Goal: Task Accomplishment & Management: Complete application form

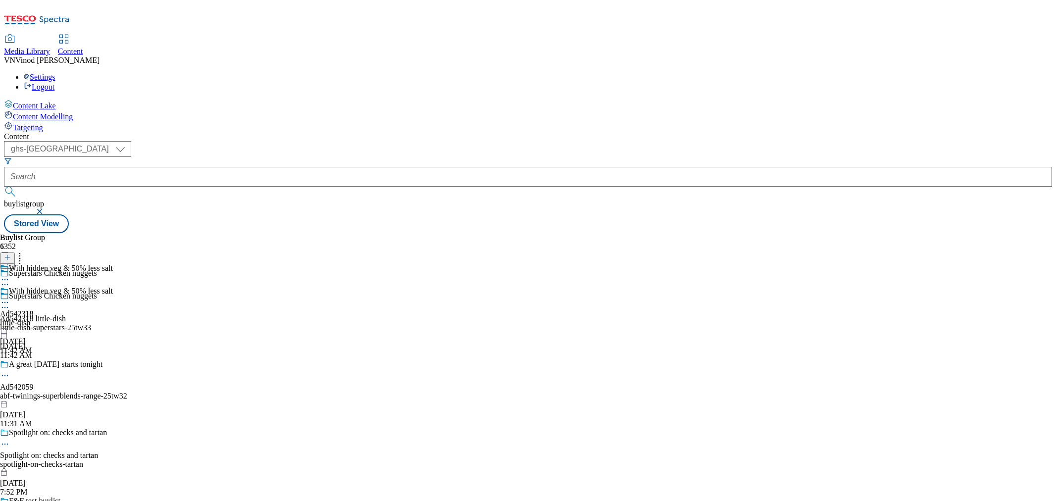
select select "ghs-[GEOGRAPHIC_DATA]"
click at [11, 259] on icon at bounding box center [7, 262] width 7 height 7
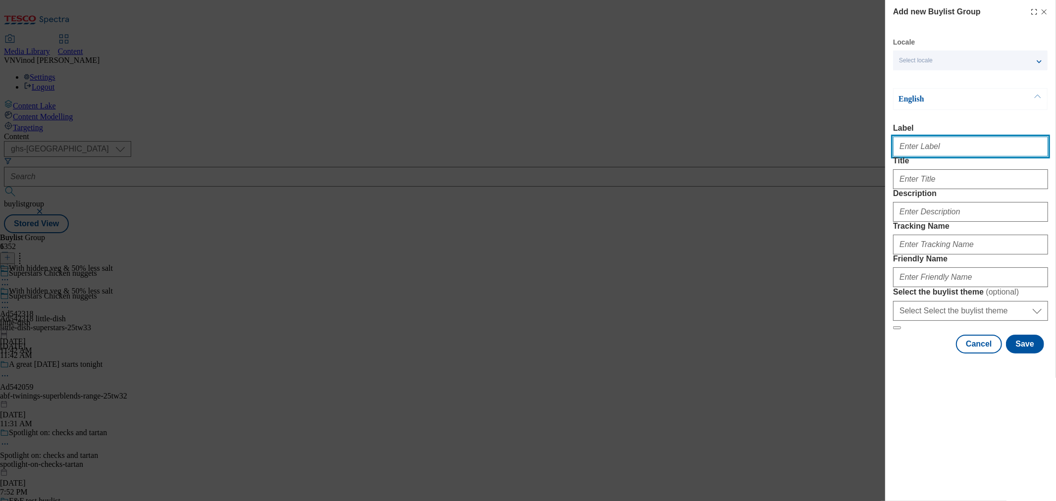
click at [945, 151] on input "Label" at bounding box center [970, 147] width 155 height 20
paste input "542122"
paste input "Nestle"
drag, startPoint x: 926, startPoint y: 146, endPoint x: 948, endPoint y: 173, distance: 35.6
click at [926, 146] on input "Ad542122 Nestle" at bounding box center [970, 147] width 155 height 20
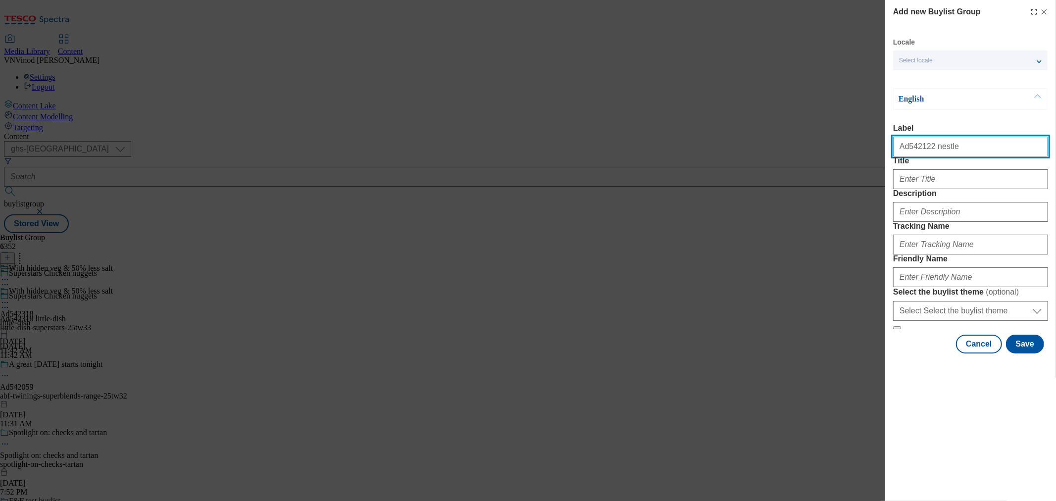
type input "Ad542122 nestle"
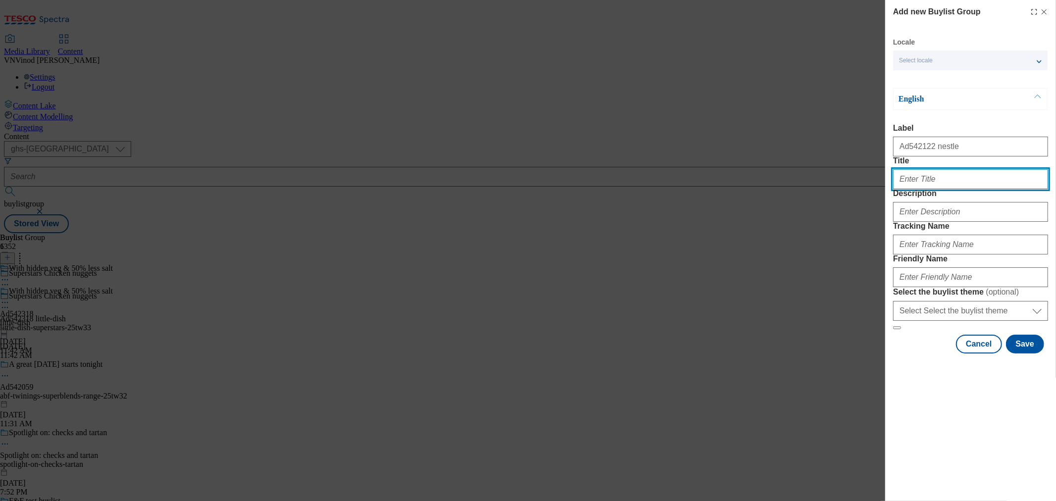
click at [928, 189] on input "Title" at bounding box center [970, 179] width 155 height 20
paste input "Crunchy wholewheat f ish goujons with Shredded Wheat"
type input "Crunchy wholewheat f ish goujons with Shredded Wheat"
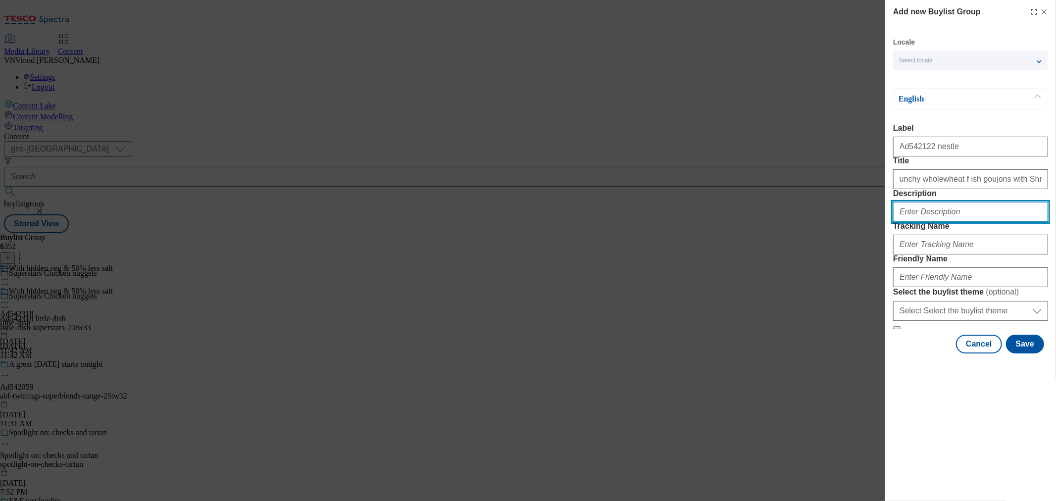
click at [934, 222] on input "Description" at bounding box center [970, 212] width 155 height 20
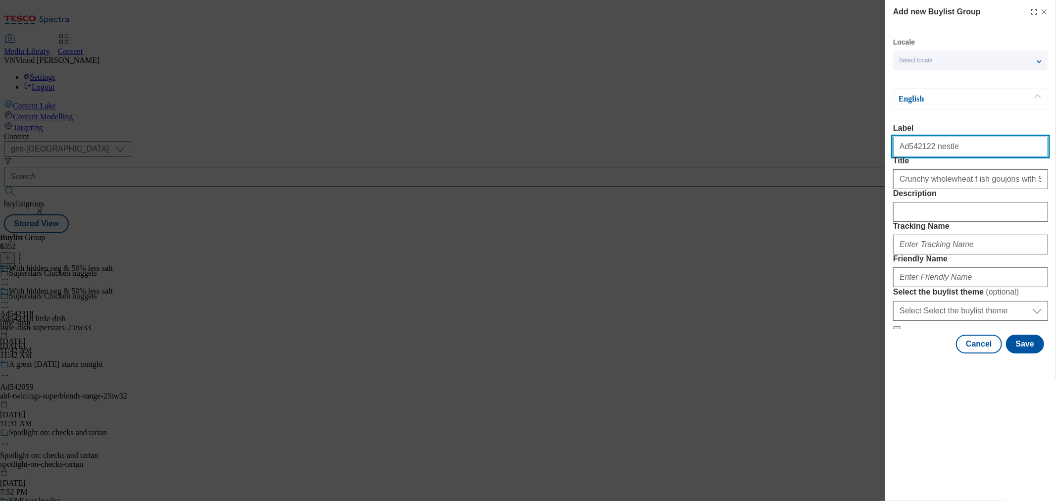
click at [912, 152] on input "Ad542122 nestle" at bounding box center [970, 147] width 155 height 20
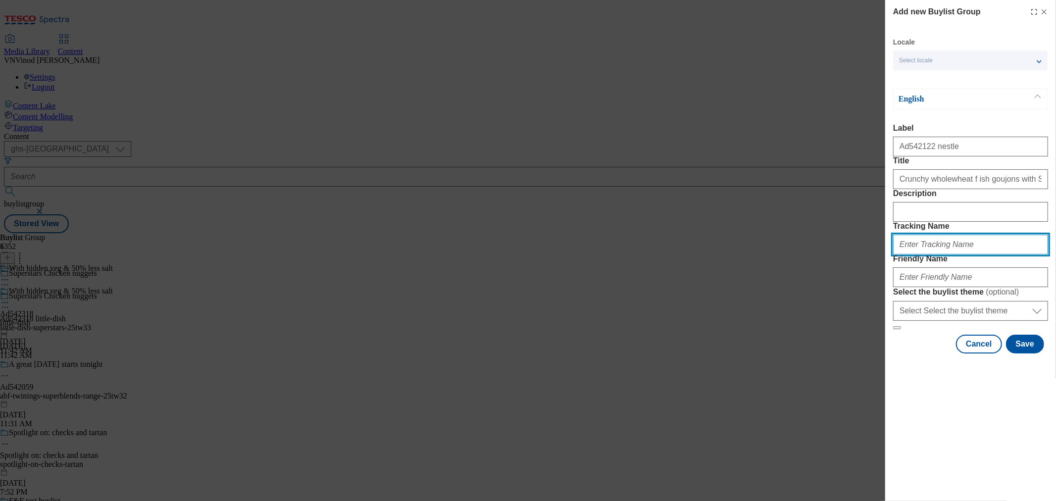
click at [932, 254] on input "Tracking Name" at bounding box center [970, 245] width 155 height 20
paste input "Ad542122"
click at [917, 254] on input "DH_ADAd542122" at bounding box center [970, 245] width 155 height 20
type input "DH_AD542122"
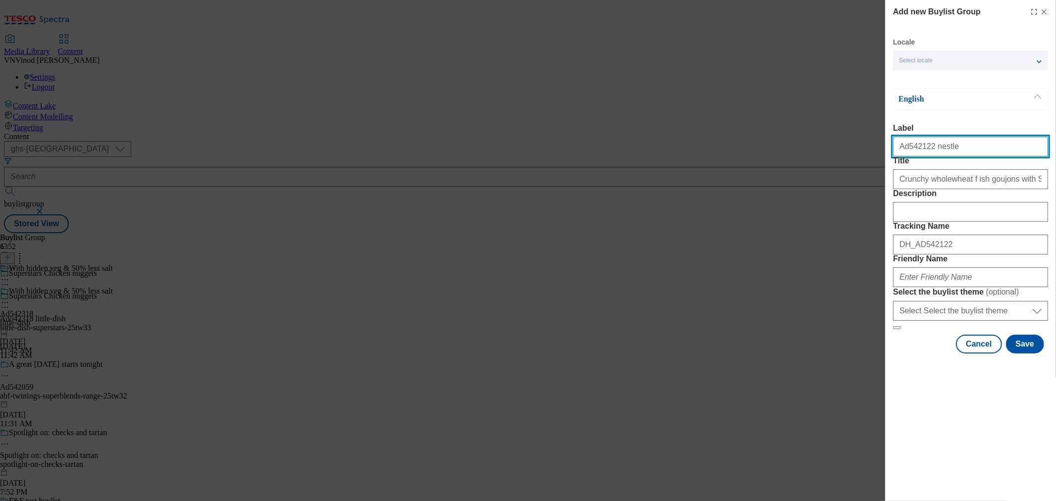
click at [932, 152] on input "Ad542122 nestle" at bounding box center [970, 147] width 155 height 20
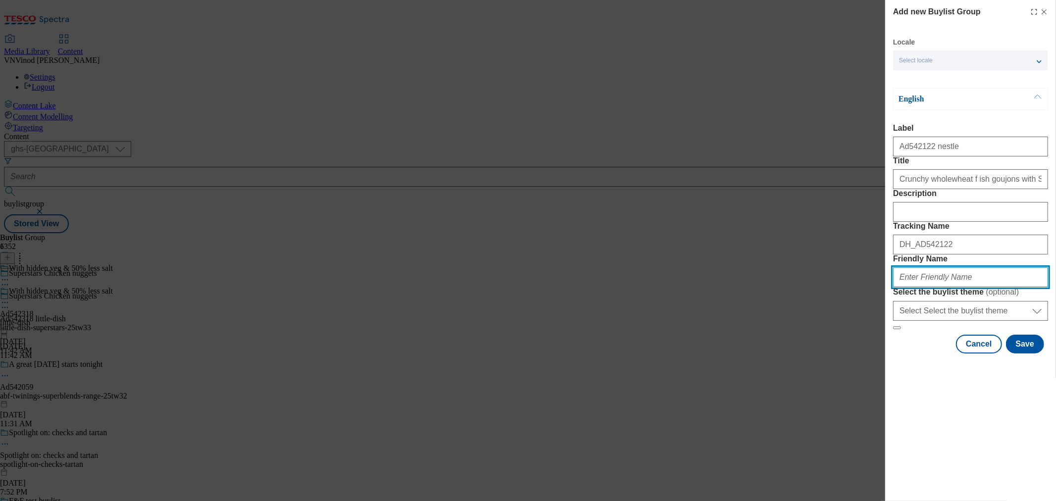
drag, startPoint x: 951, startPoint y: 346, endPoint x: 963, endPoint y: 350, distance: 11.9
click at [949, 287] on input "Friendly Name" at bounding box center [970, 277] width 155 height 20
paste input "nestle"
paste input "Shredded Wheat"
click at [919, 287] on input "nestle-Shredded Wheat" at bounding box center [970, 277] width 155 height 20
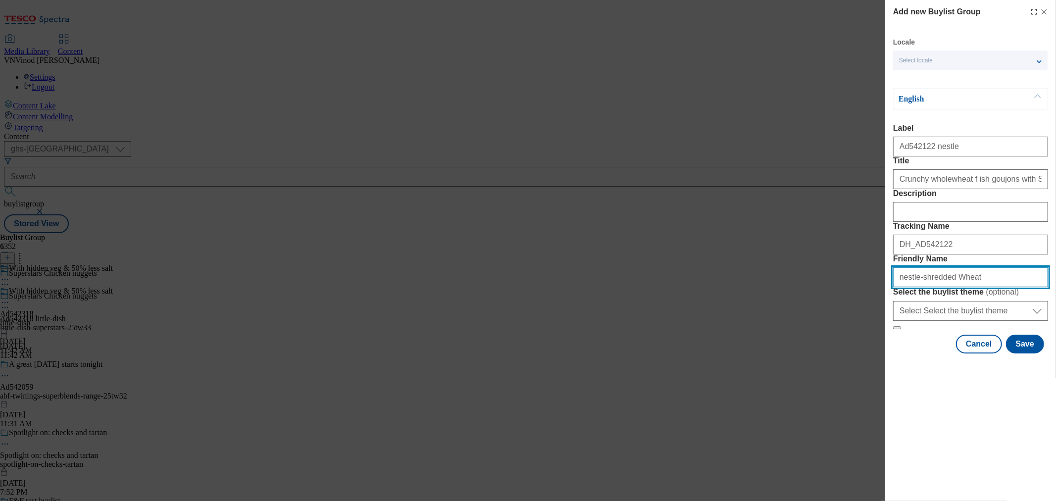
click at [943, 287] on input "nestle-shredded Wheat" at bounding box center [970, 277] width 155 height 20
click at [980, 287] on input "nestle-shredded-wheat" at bounding box center [970, 277] width 155 height 20
drag, startPoint x: 1011, startPoint y: 350, endPoint x: 596, endPoint y: 342, distance: 415.4
click at [587, 342] on div "Add new Buylist Group Locale Select locale English Welsh English Label Ad542122…" at bounding box center [528, 250] width 1056 height 501
type input "nestle-shredded-wheat-25tw32"
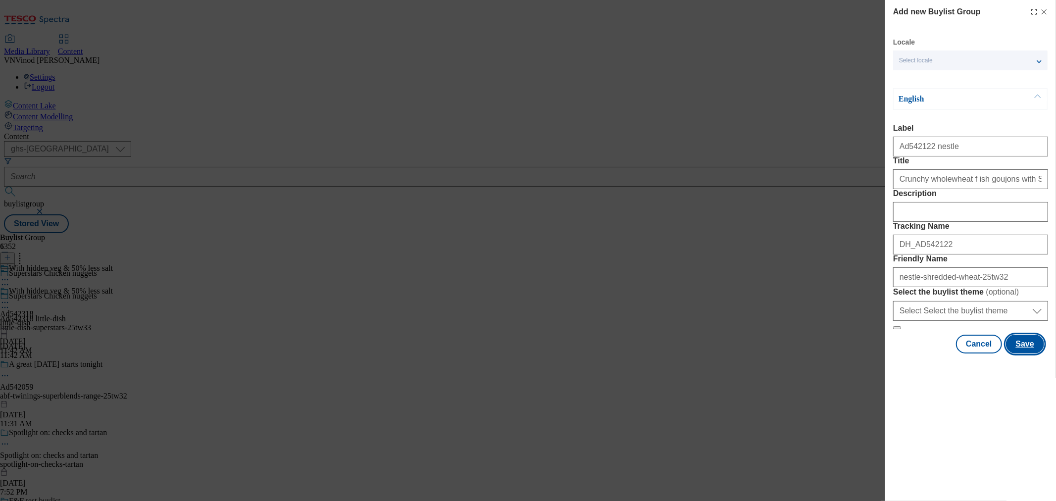
click at [1025, 353] on button "Save" at bounding box center [1025, 344] width 38 height 19
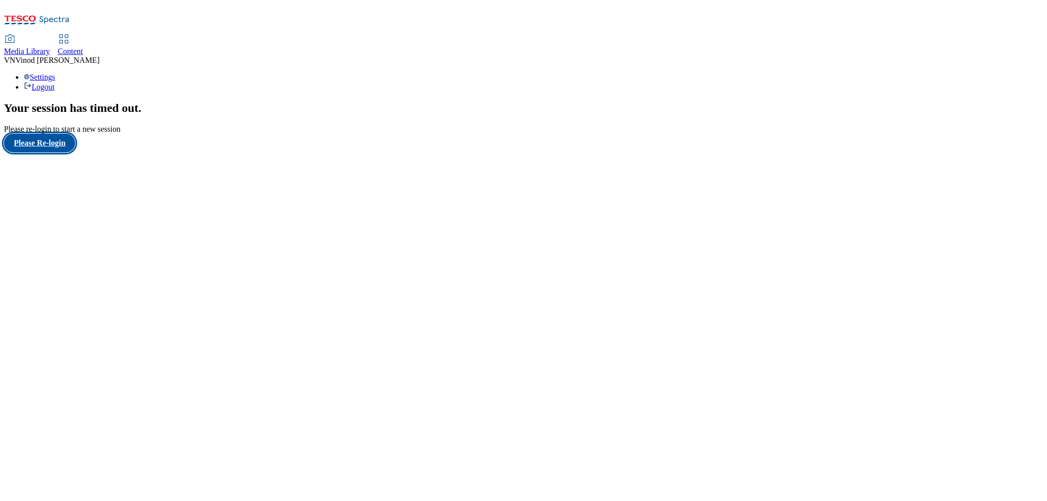
drag, startPoint x: 47, startPoint y: 308, endPoint x: 52, endPoint y: 309, distance: 5.0
click at [47, 152] on button "Please Re-login" at bounding box center [39, 143] width 71 height 19
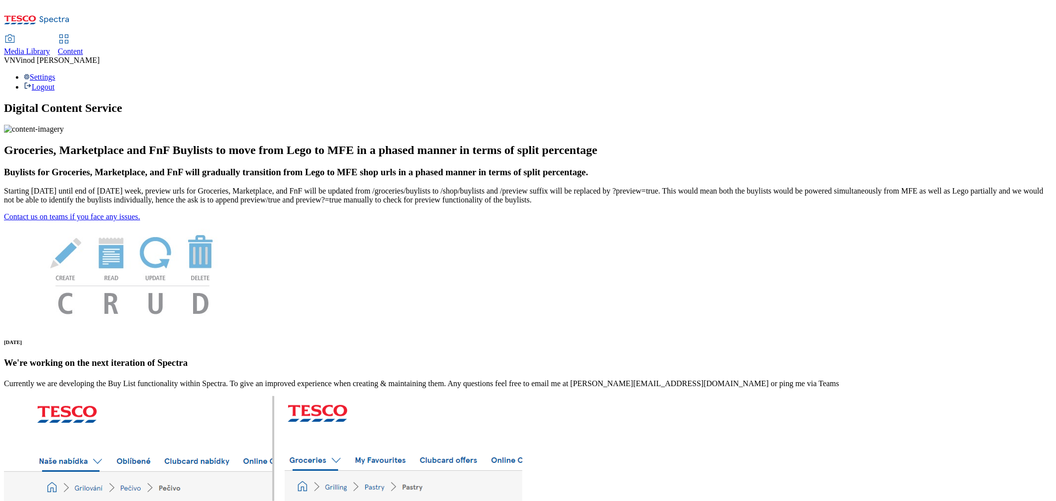
drag, startPoint x: 227, startPoint y: 18, endPoint x: 255, endPoint y: 17, distance: 28.7
click at [83, 47] on span "Content" at bounding box center [70, 51] width 25 height 8
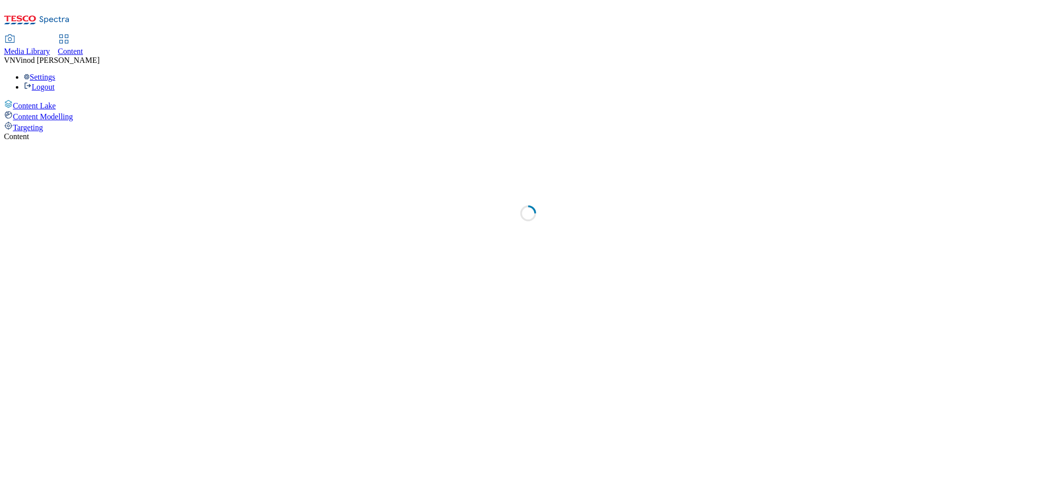
select select "ghs-[GEOGRAPHIC_DATA]"
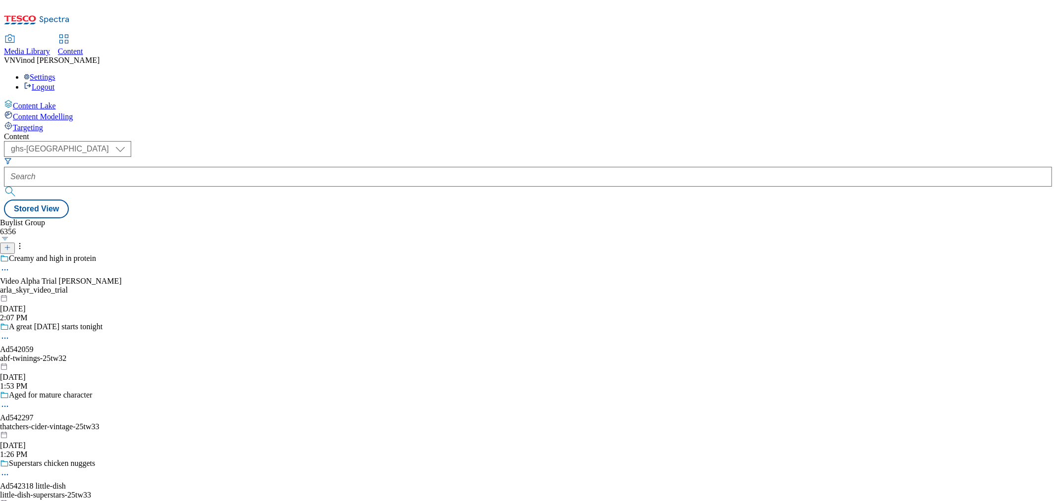
click at [11, 244] on icon at bounding box center [7, 247] width 7 height 7
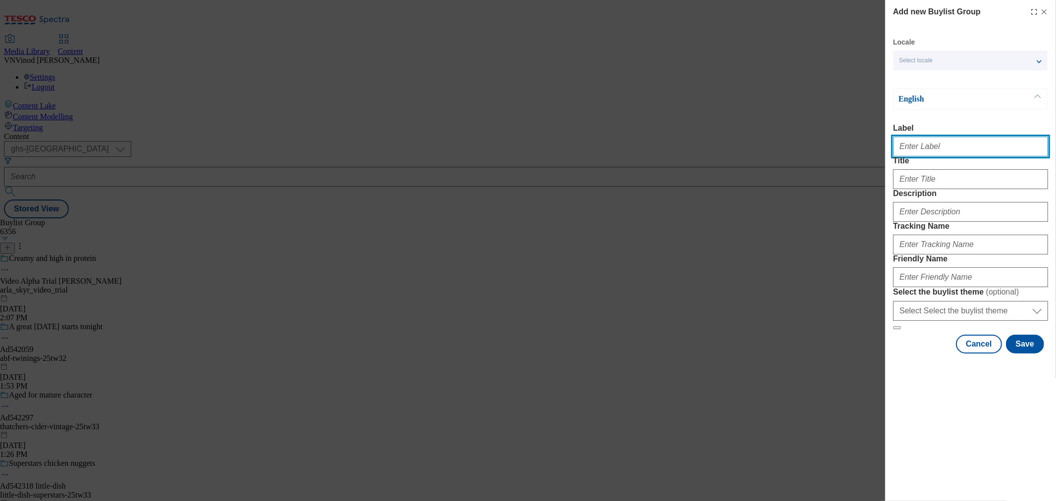
click at [938, 156] on input "Label" at bounding box center [970, 147] width 155 height 20
paste input "542122"
type input "Ad542122 nestle"
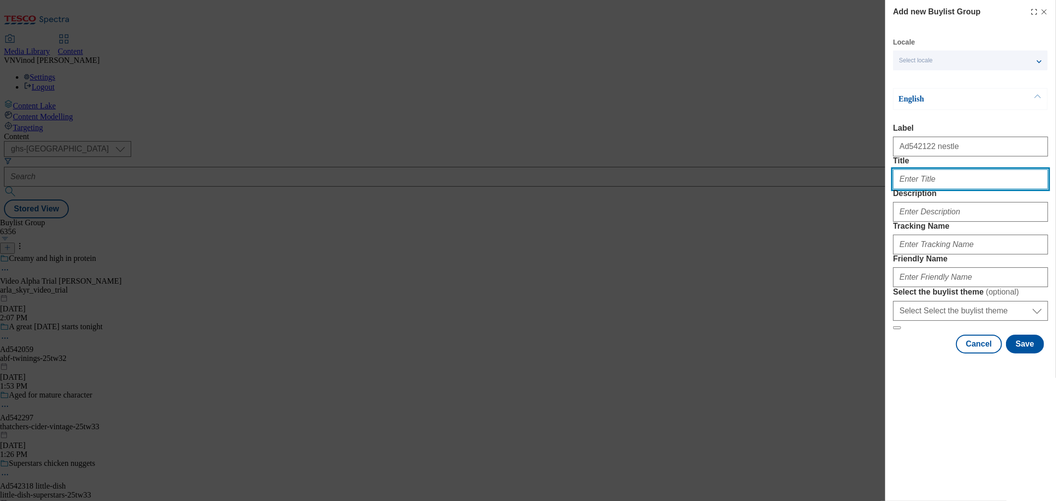
click at [990, 189] on input "Title" at bounding box center [970, 179] width 155 height 20
paste input "542122"
type input "542122"
click at [940, 189] on input "Title" at bounding box center [970, 179] width 155 height 20
paste input "Crunchy wholewheat f ish goujons with Shredded Wheat"
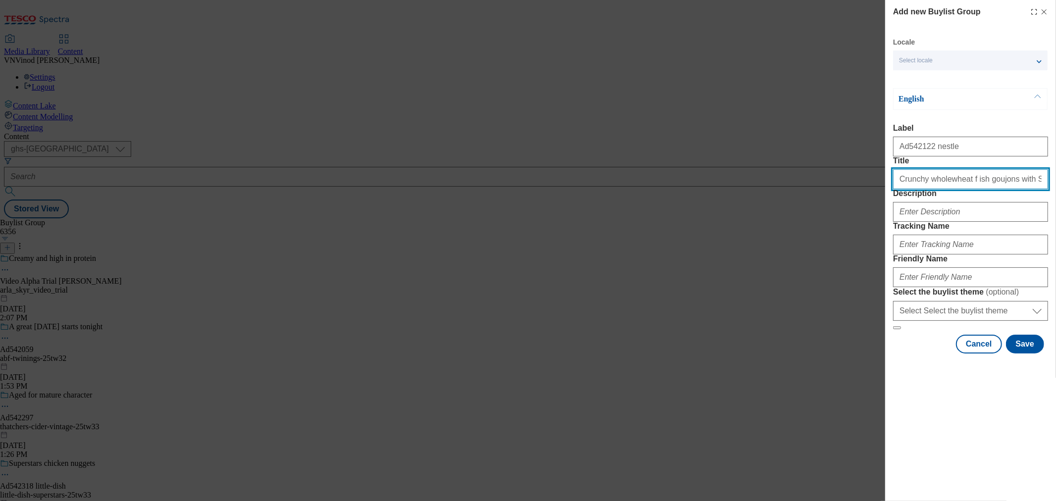
scroll to position [0, 8]
type input "Crunchy wholewheat f ish goujons with Shredded Wheat"
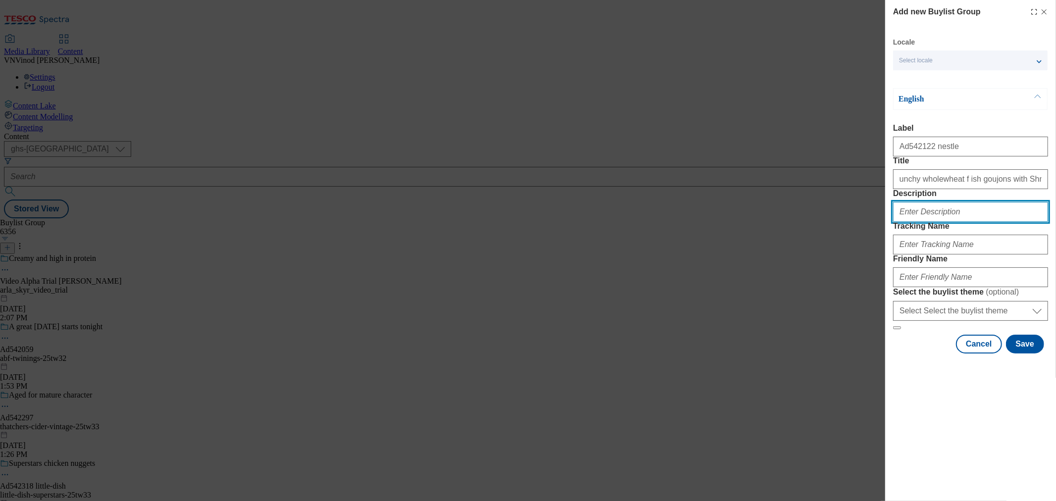
click at [919, 222] on input "Description" at bounding box center [970, 212] width 155 height 20
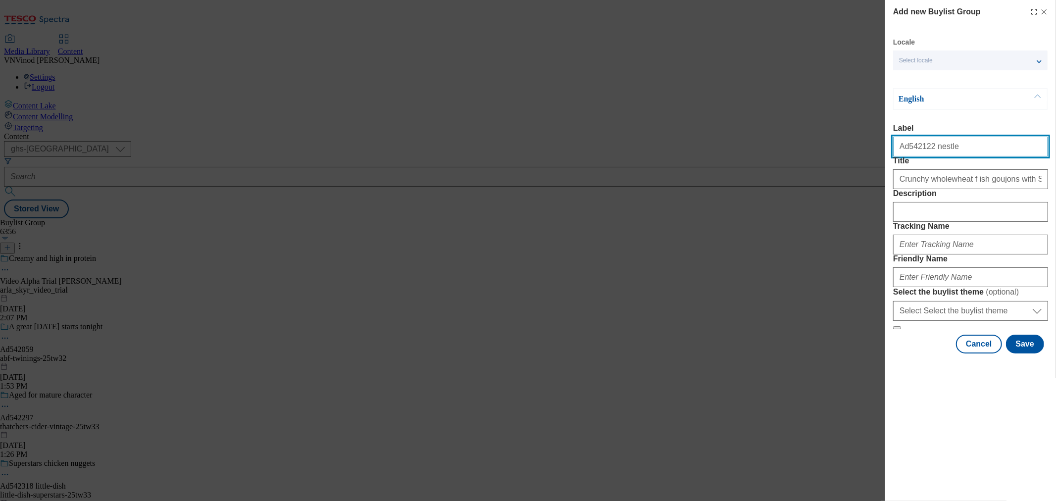
click at [910, 146] on input "Ad542122 nestle" at bounding box center [970, 147] width 155 height 20
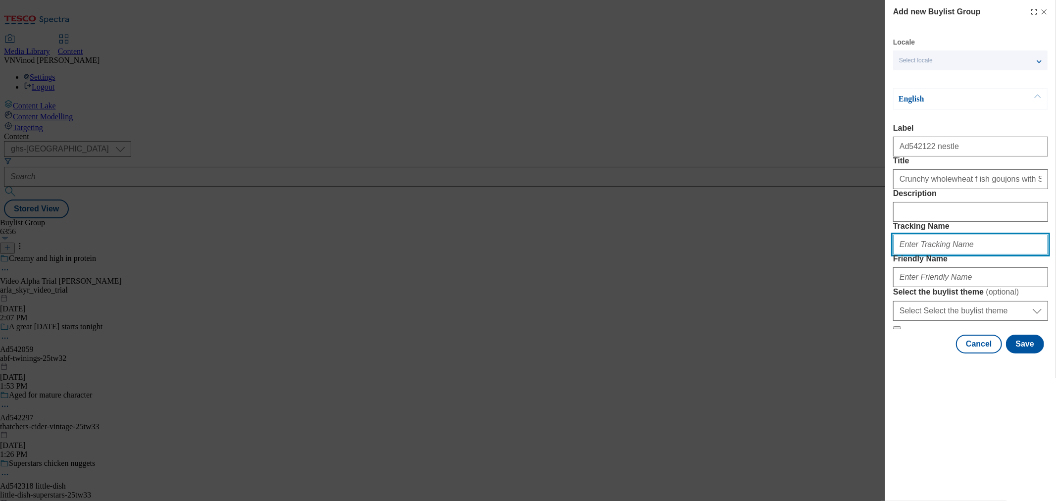
click at [936, 254] on input "Tracking Name" at bounding box center [970, 245] width 155 height 20
paste input "Ad542122"
click at [918, 254] on input "DH_ADAd542122" at bounding box center [970, 245] width 155 height 20
type input "DH_AD542122"
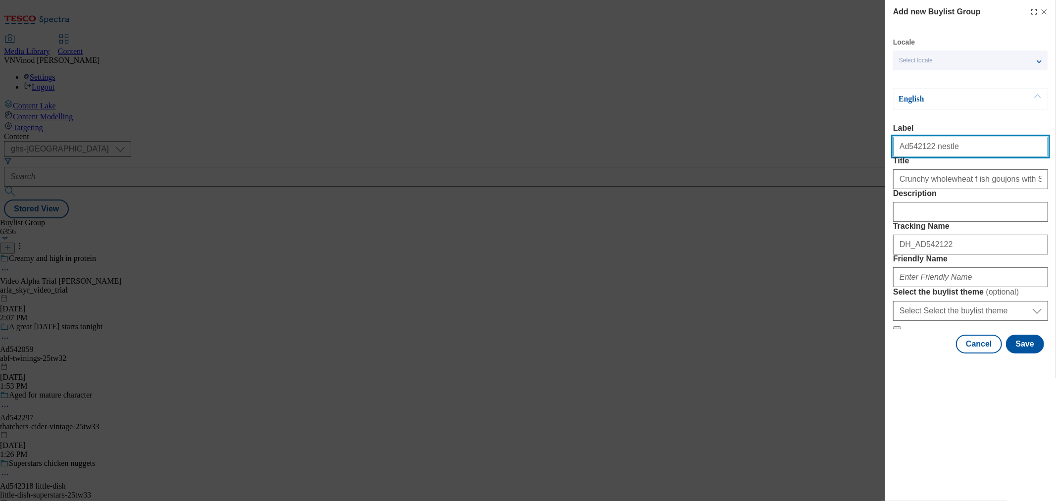
click at [936, 148] on input "Ad542122 nestle" at bounding box center [970, 147] width 155 height 20
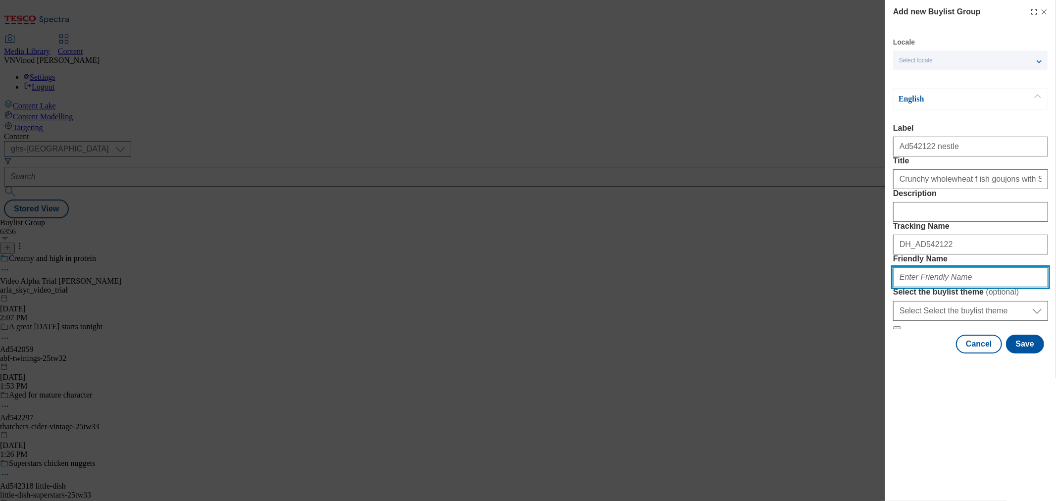
drag, startPoint x: 935, startPoint y: 345, endPoint x: 940, endPoint y: 346, distance: 6.3
click at [935, 287] on input "Friendly Name" at bounding box center [970, 277] width 155 height 20
paste input "nestle"
paste input "Shredded Wheat"
click at [918, 287] on input "nestle-Shredded Wheat" at bounding box center [970, 277] width 155 height 20
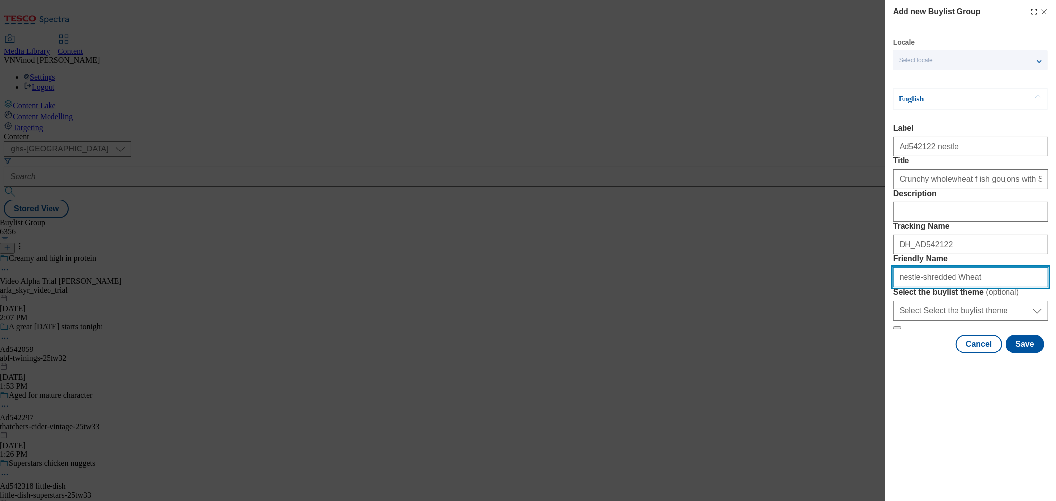
click at [943, 287] on input "nestle-shredded Wheat" at bounding box center [970, 277] width 155 height 20
click at [982, 287] on input "nestle-shredded-wheat" at bounding box center [970, 277] width 155 height 20
drag, startPoint x: 996, startPoint y: 349, endPoint x: 596, endPoint y: 333, distance: 400.3
click at [596, 333] on div "Add new Buylist Group Locale Select locale English Welsh English Label Ad542122…" at bounding box center [528, 250] width 1056 height 501
type input "nestle-shredded-wheat-25tw32"
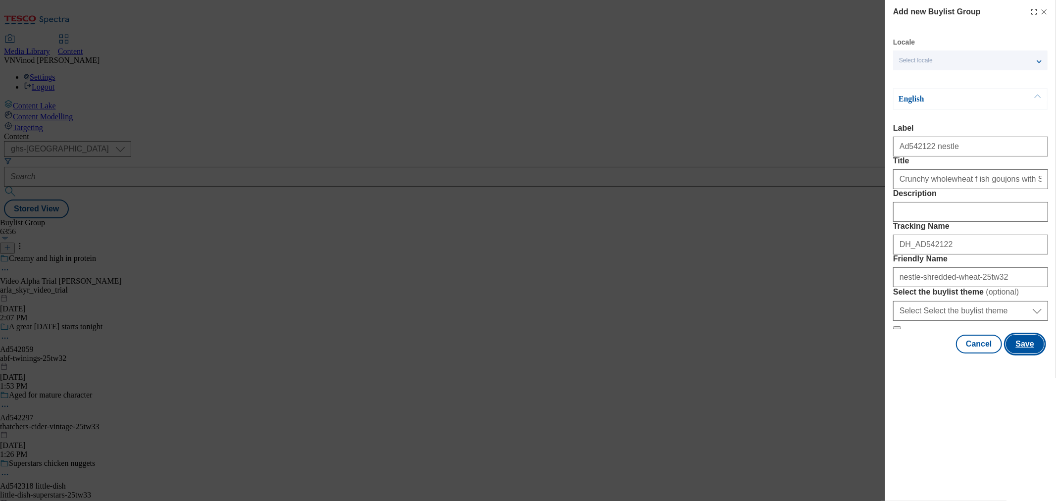
click at [1028, 353] on button "Save" at bounding box center [1025, 344] width 38 height 19
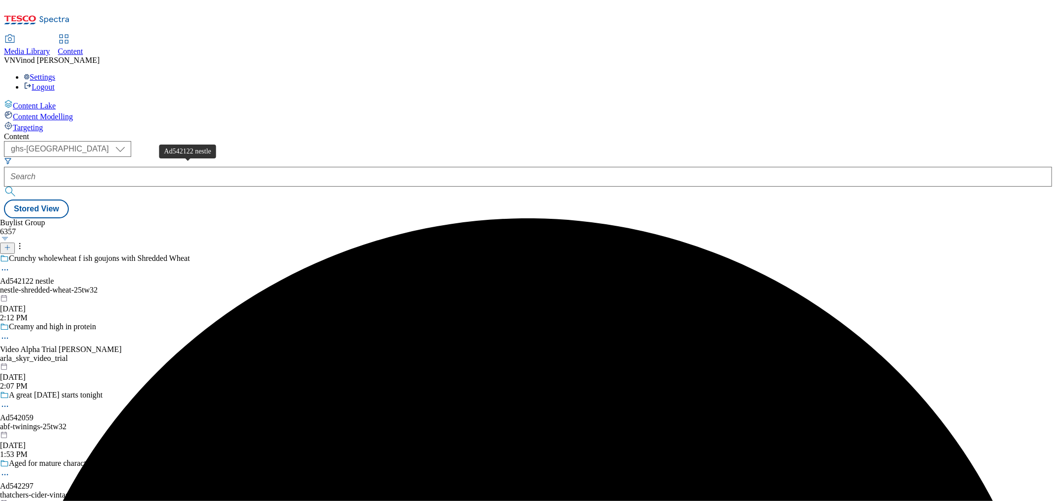
drag, startPoint x: 197, startPoint y: 171, endPoint x: 307, endPoint y: 111, distance: 125.4
click at [54, 277] on div "Ad542122 nestle" at bounding box center [27, 281] width 54 height 9
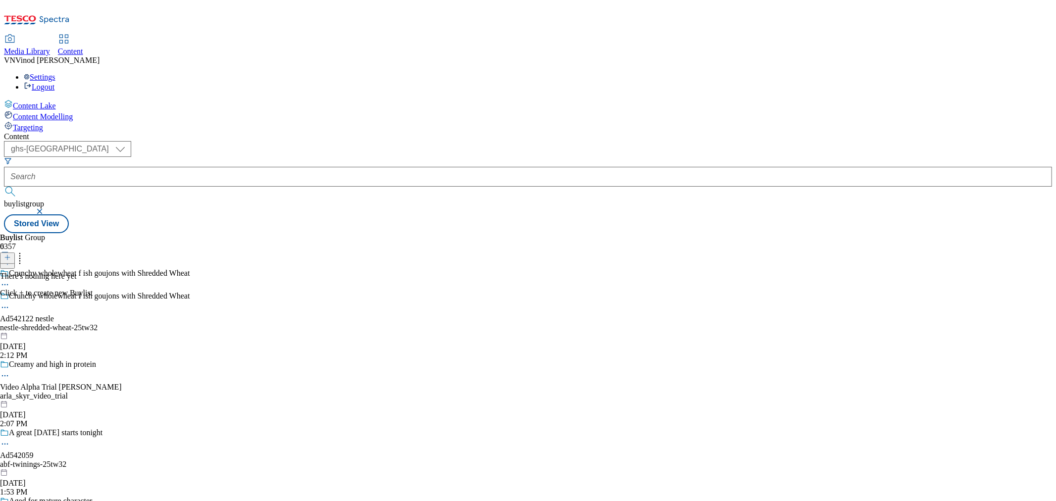
click at [11, 254] on icon at bounding box center [7, 257] width 7 height 7
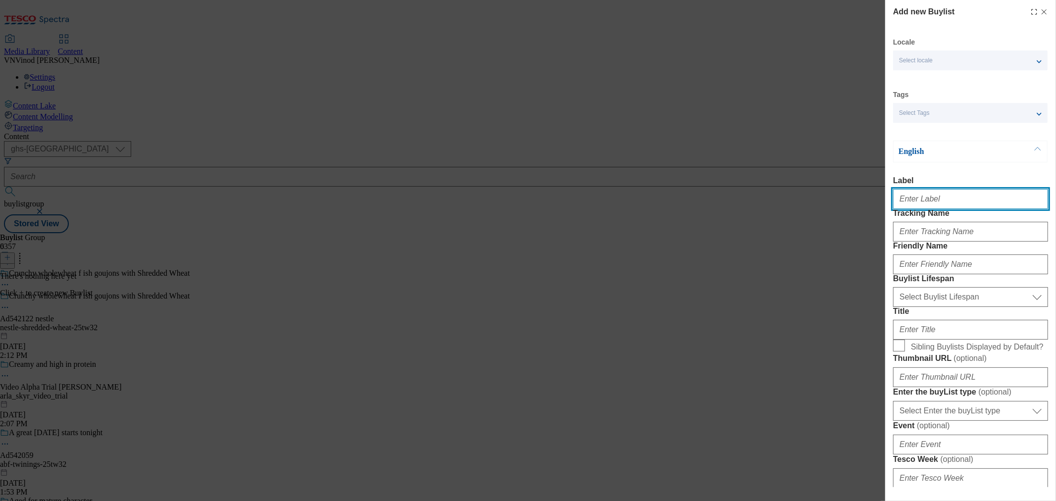
click at [938, 205] on input "Label" at bounding box center [970, 199] width 155 height 20
paste input "542122"
type input "Ad542122"
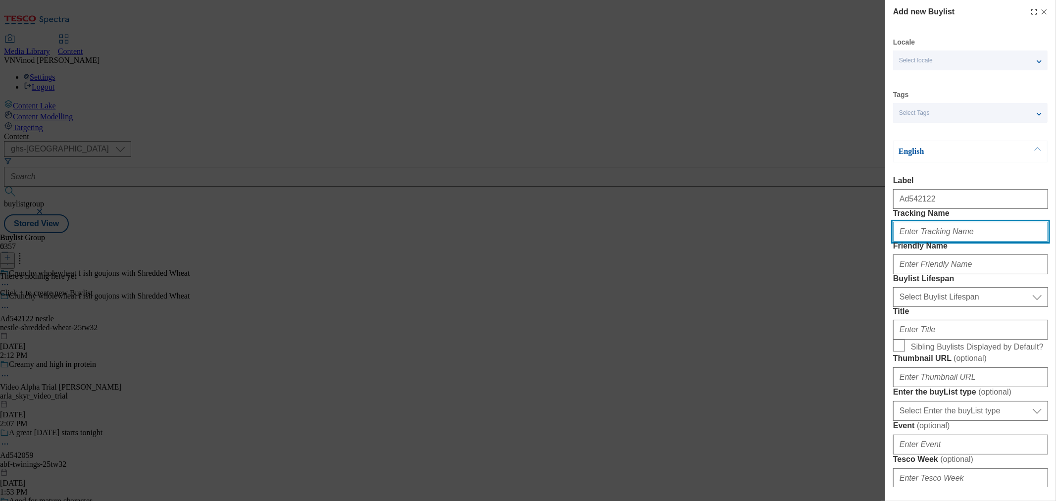
click at [929, 242] on input "Tracking Name" at bounding box center [970, 232] width 155 height 20
paste input "542122"
type input "Dh_AD542122"
click at [669, 45] on div "Add new Buylist Locale Select locale English Welsh Tags Select Tags fnf marketp…" at bounding box center [528, 250] width 1056 height 501
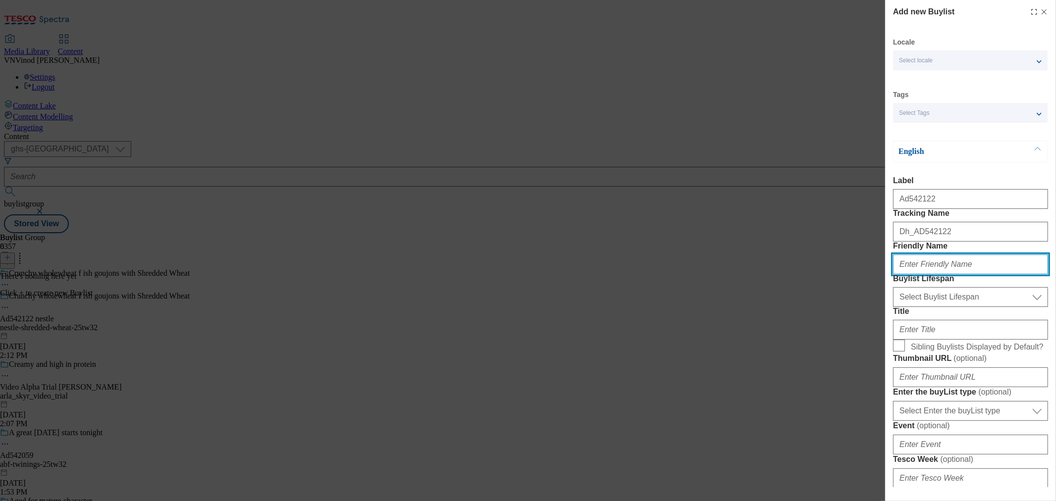
click at [944, 274] on input "Friendly Name" at bounding box center [970, 264] width 155 height 20
paste input "nestle"
type input "nestle"
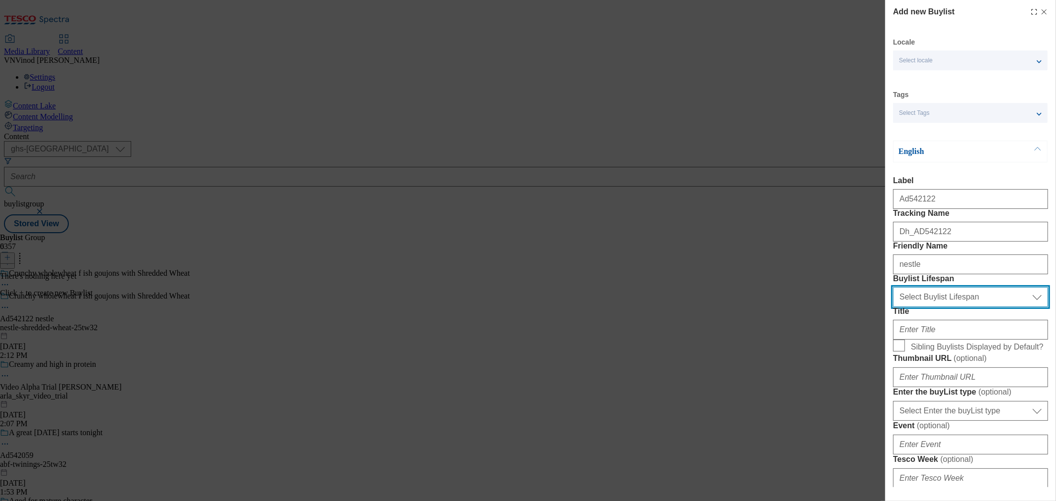
click at [953, 307] on select "Select Buylist Lifespan evergreen seasonal tactical" at bounding box center [970, 297] width 155 height 20
select select "tactical"
click at [893, 307] on select "Select Buylist Lifespan evergreen seasonal tactical" at bounding box center [970, 297] width 155 height 20
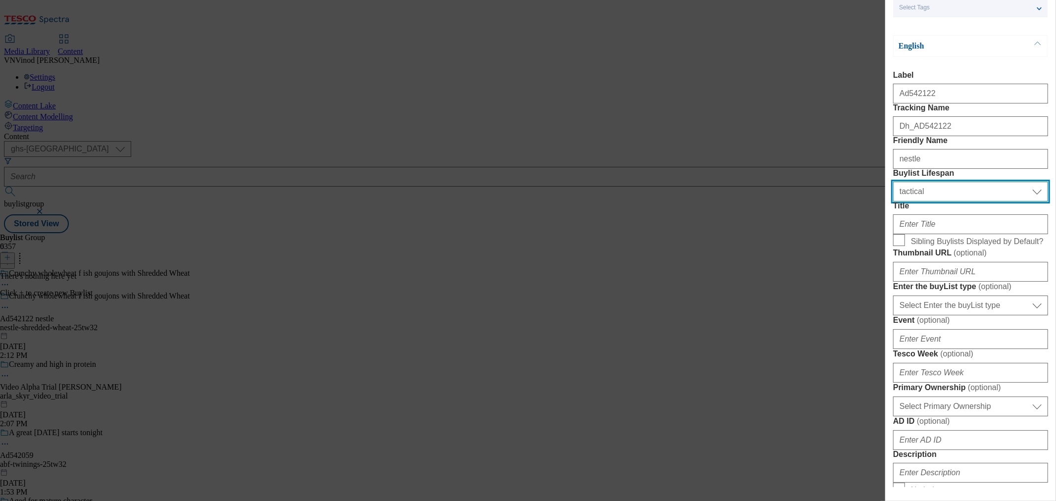
scroll to position [110, 0]
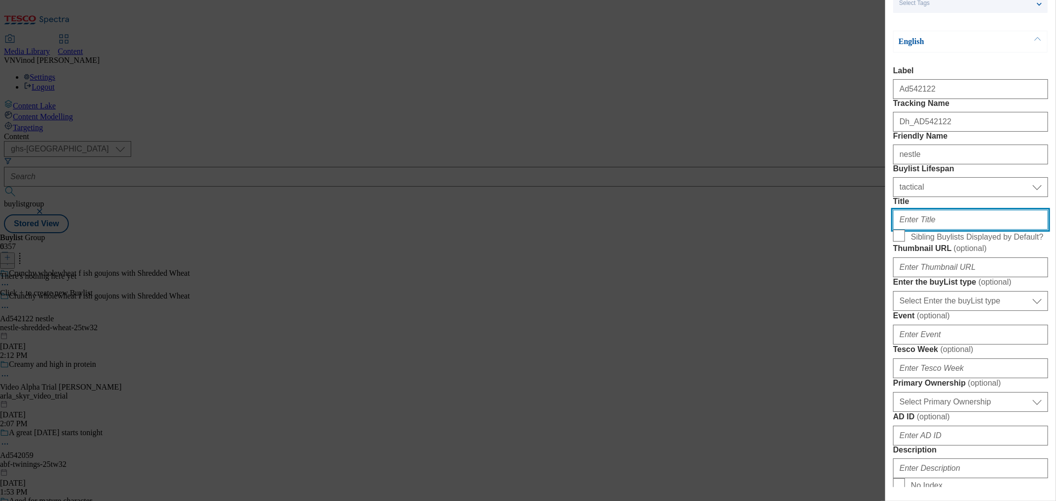
click at [948, 230] on input "Title" at bounding box center [970, 220] width 155 height 20
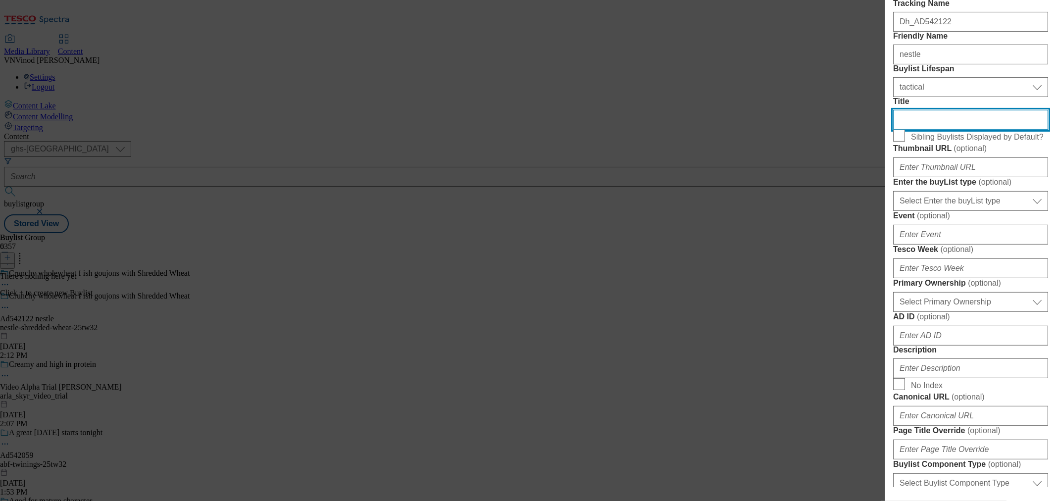
scroll to position [220, 0]
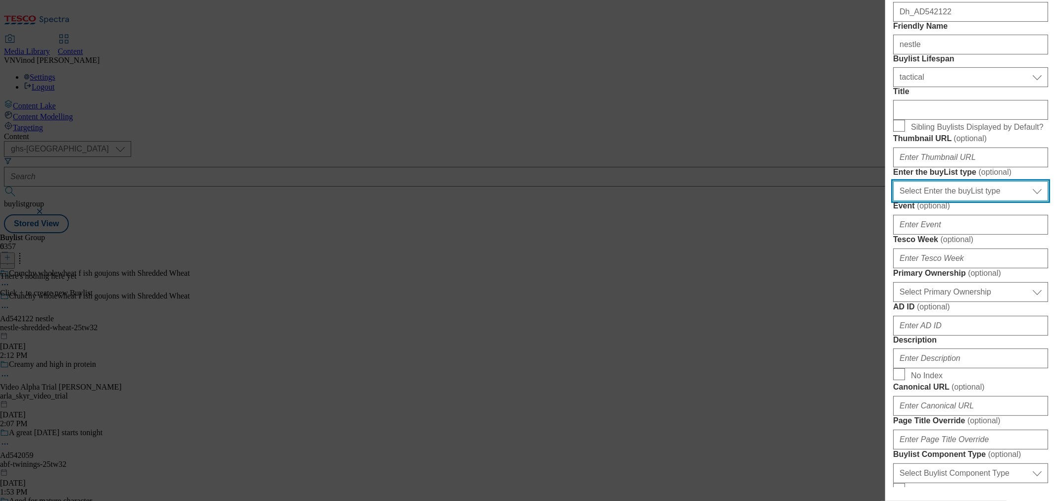
click at [976, 201] on select "Select Enter the buyList type event supplier funded long term >4 weeks supplier…" at bounding box center [970, 191] width 155 height 20
select select "supplier funded short term 1-3 weeks"
click at [893, 201] on select "Select Enter the buyList type event supplier funded long term >4 weeks supplier…" at bounding box center [970, 191] width 155 height 20
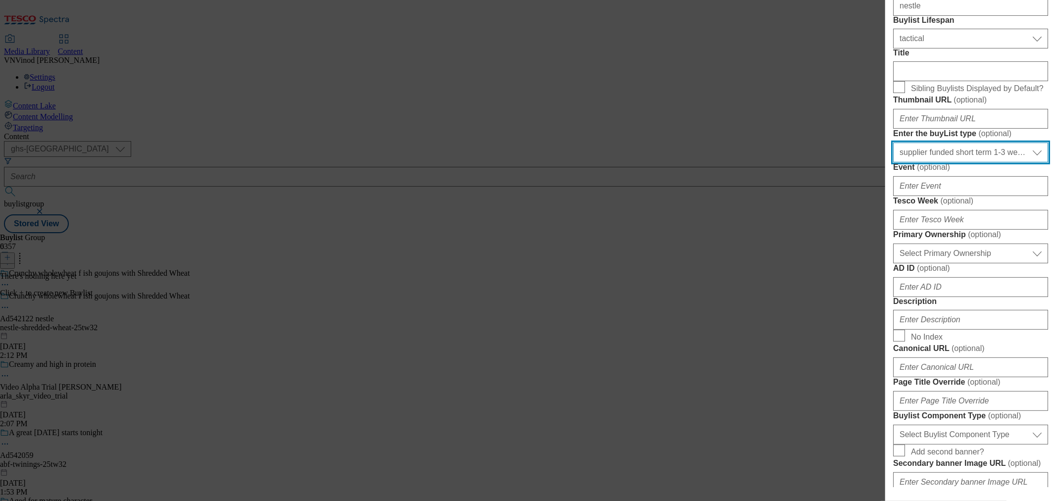
scroll to position [275, 0]
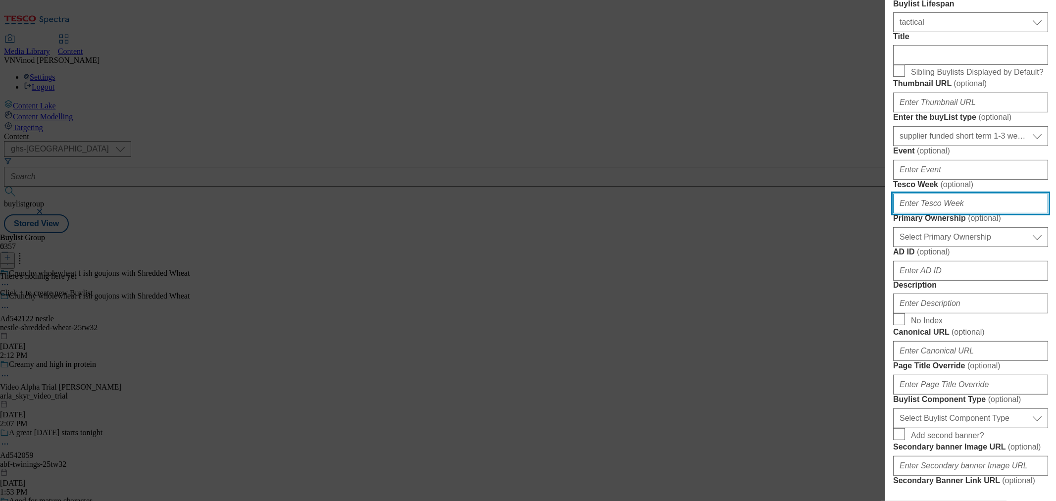
click at [949, 213] on input "Tesco Week ( optional )" at bounding box center [970, 204] width 155 height 20
type input "32"
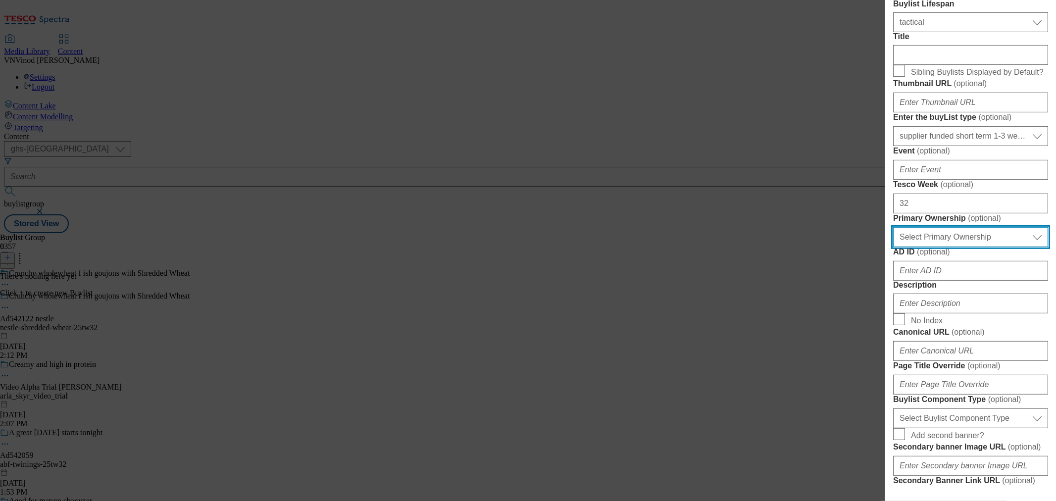
click at [948, 247] on select "Select Primary Ownership [PERSON_NAME]" at bounding box center [970, 237] width 155 height 20
select select "dunnhumby"
click at [893, 247] on select "Select Primary Ownership [PERSON_NAME]" at bounding box center [970, 237] width 155 height 20
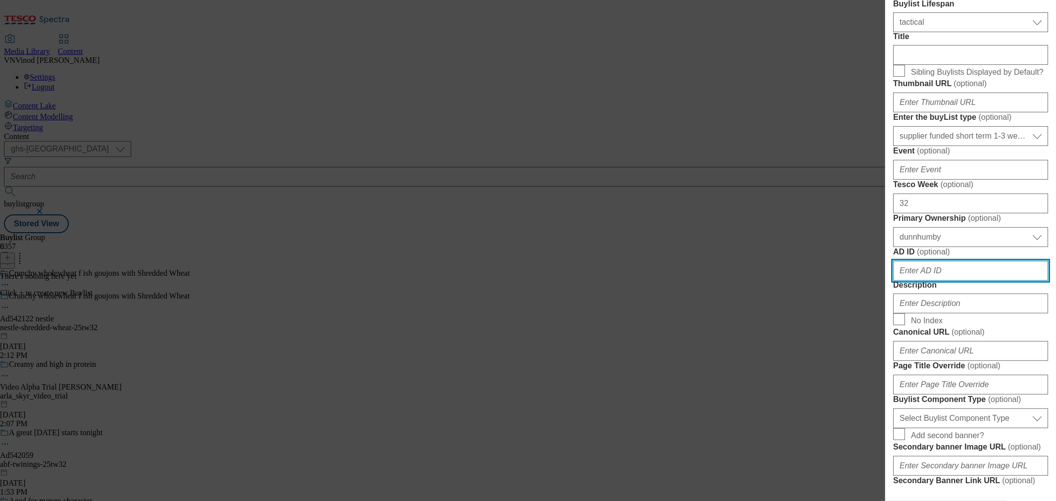
click at [924, 281] on input "AD ID ( optional )" at bounding box center [970, 271] width 155 height 20
paste input "542122"
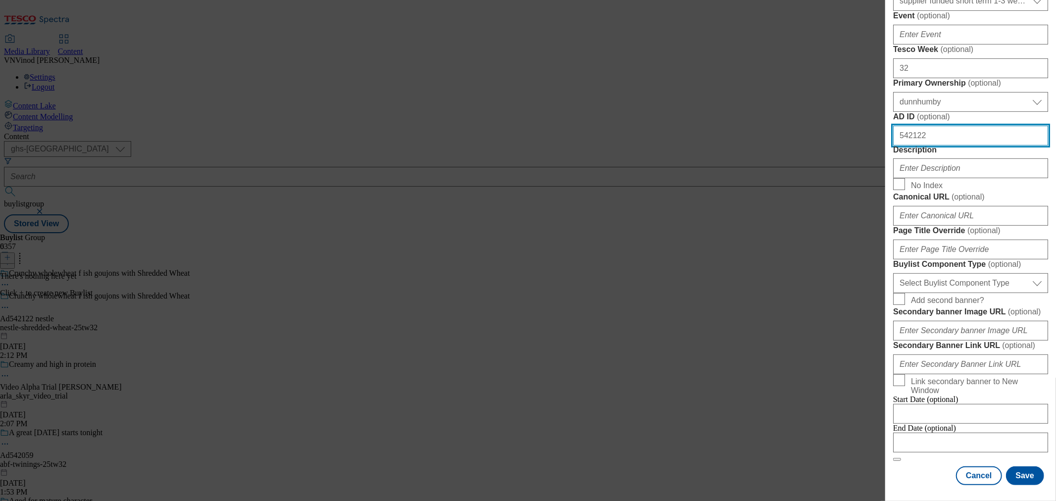
scroll to position [605, 0]
type input "542122"
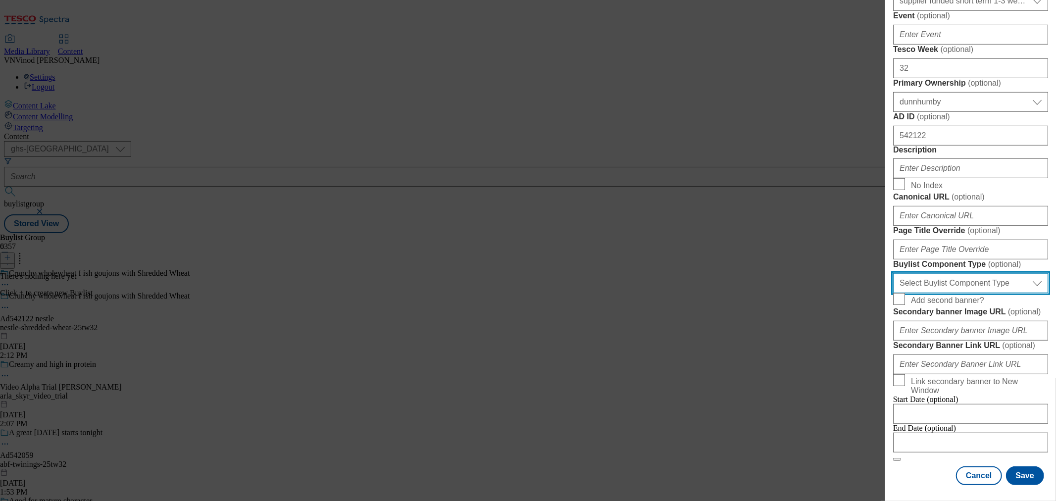
click at [987, 293] on select "Select Buylist Component Type Banner Competition Header Meal" at bounding box center [970, 283] width 155 height 20
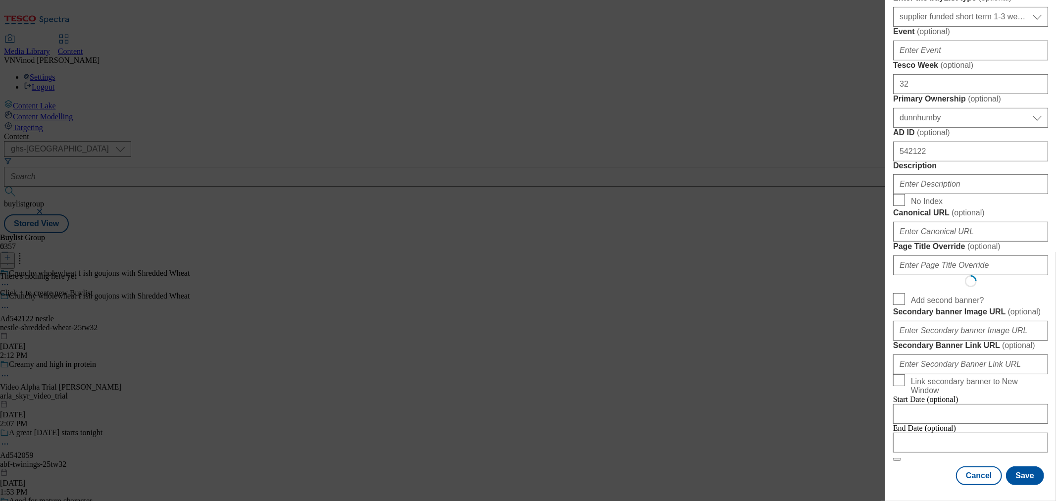
select select "Banner"
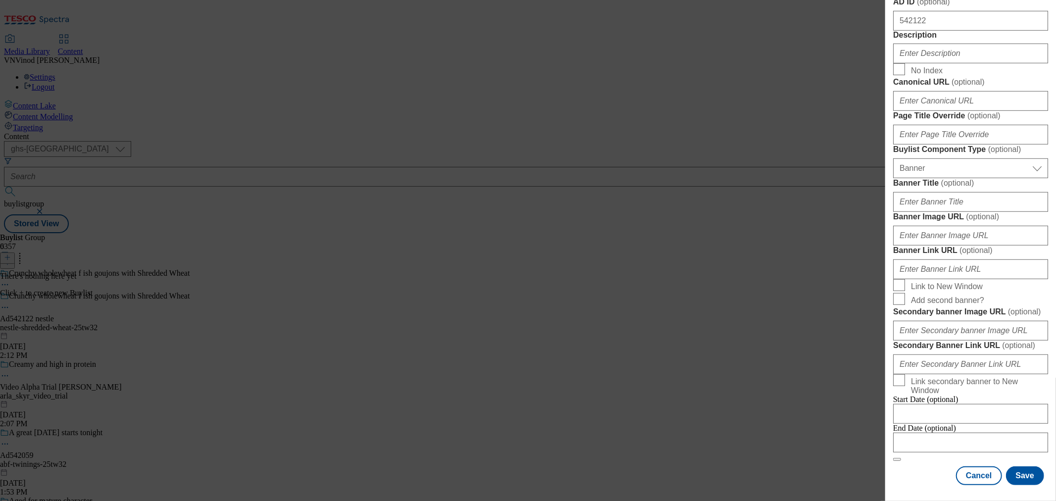
scroll to position [954, 0]
click at [948, 433] on input "Modal" at bounding box center [970, 443] width 155 height 20
select select "2025"
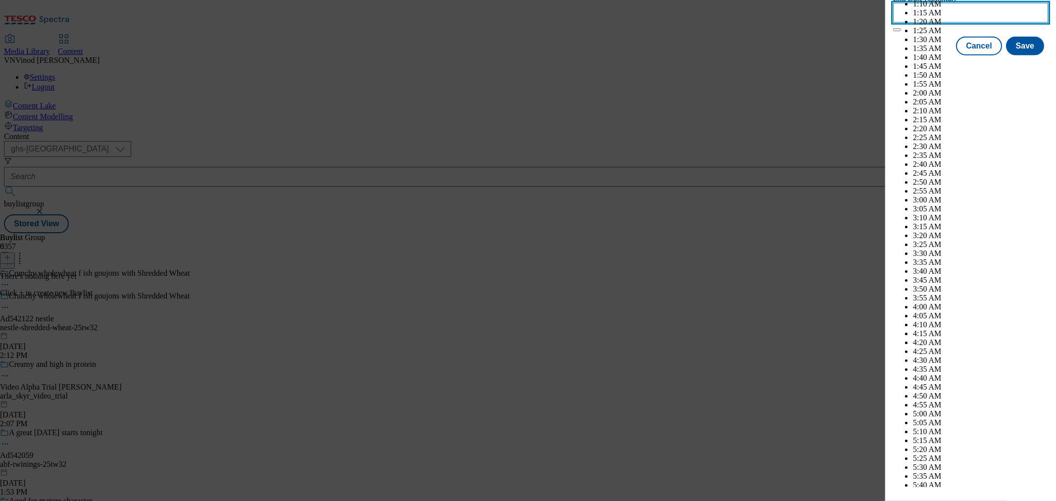
scroll to position [3114, 0]
select select "December"
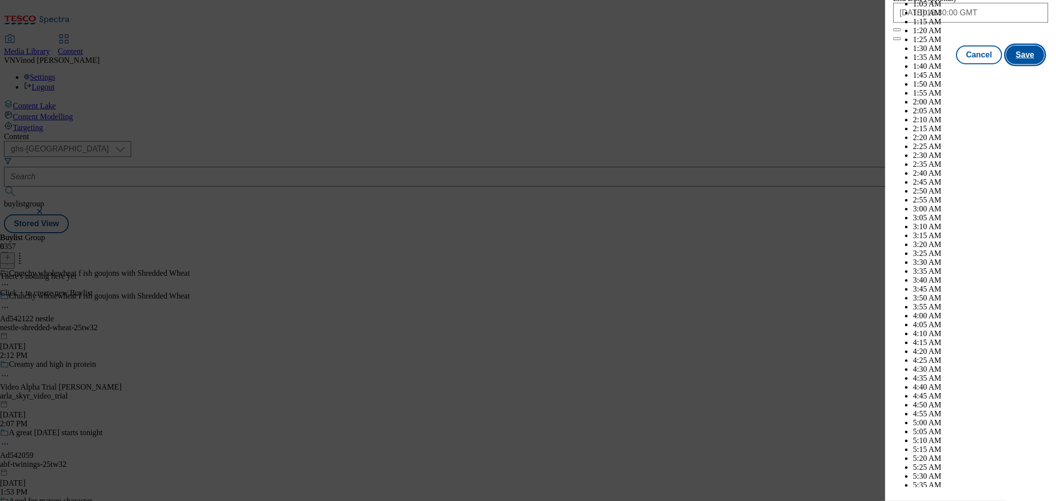
click at [1018, 64] on button "Save" at bounding box center [1025, 55] width 38 height 19
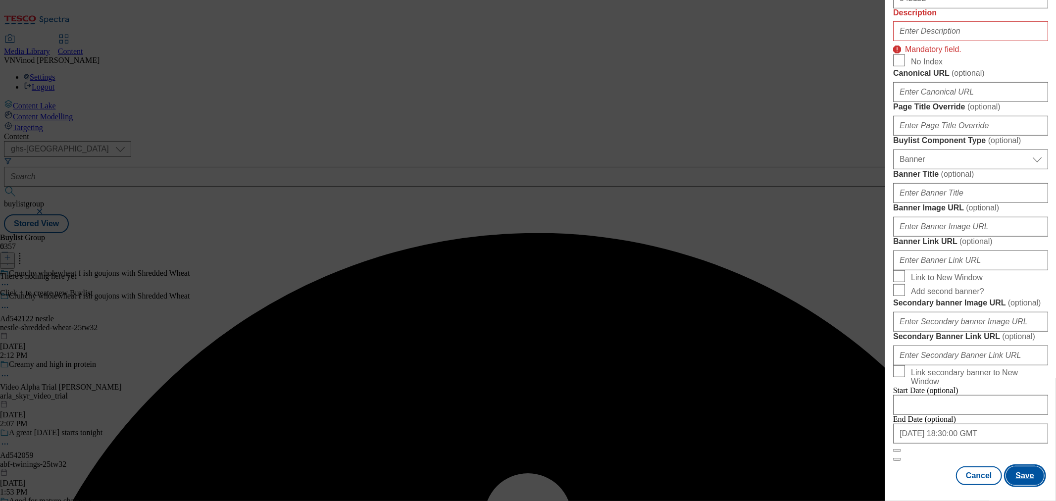
click at [1015, 466] on button "Save" at bounding box center [1025, 475] width 38 height 19
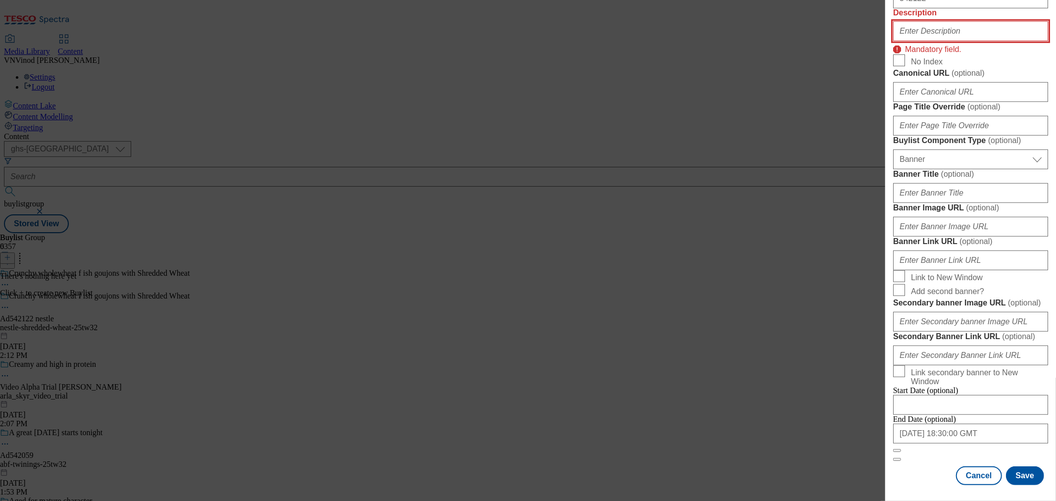
click at [939, 41] on input "Description" at bounding box center [970, 31] width 155 height 20
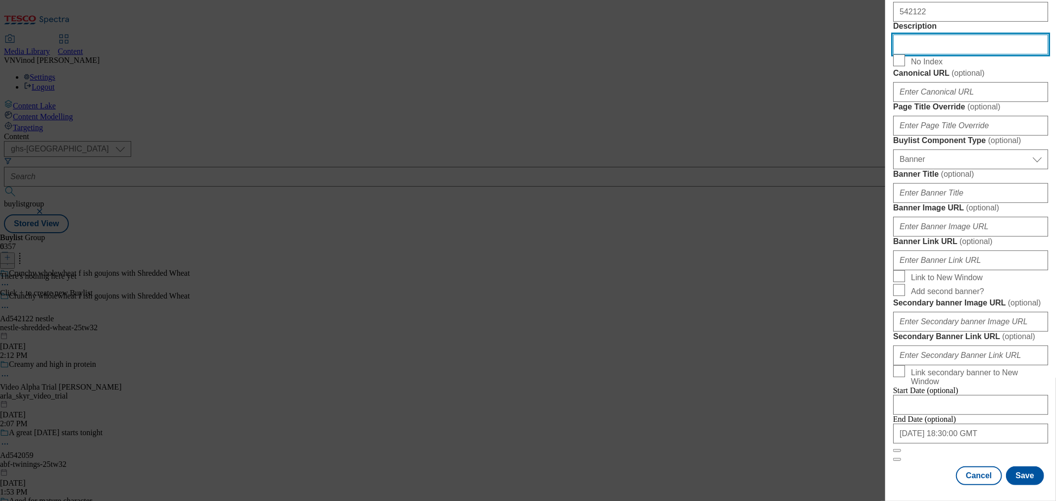
scroll to position [954, 0]
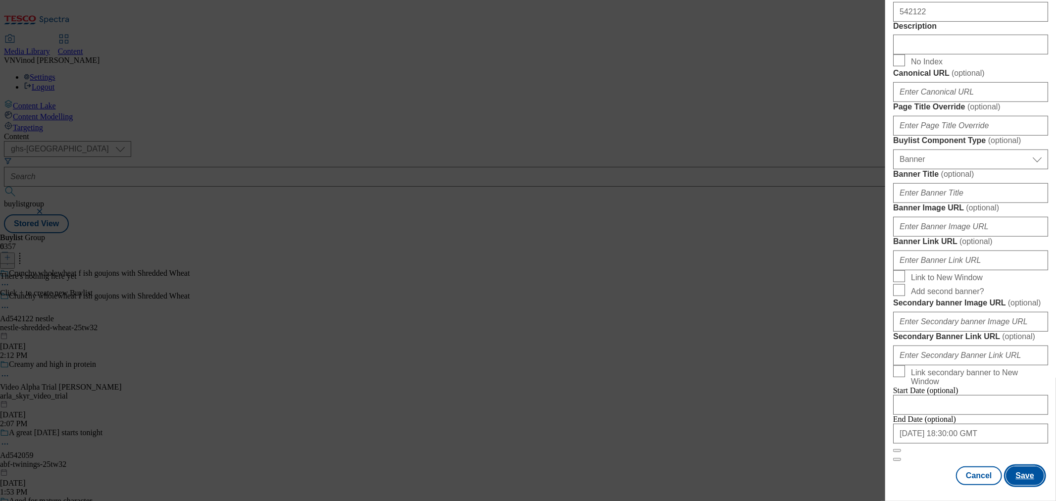
drag, startPoint x: 1016, startPoint y: 459, endPoint x: 1025, endPoint y: 461, distance: 9.0
click at [1016, 466] on button "Save" at bounding box center [1025, 475] width 38 height 19
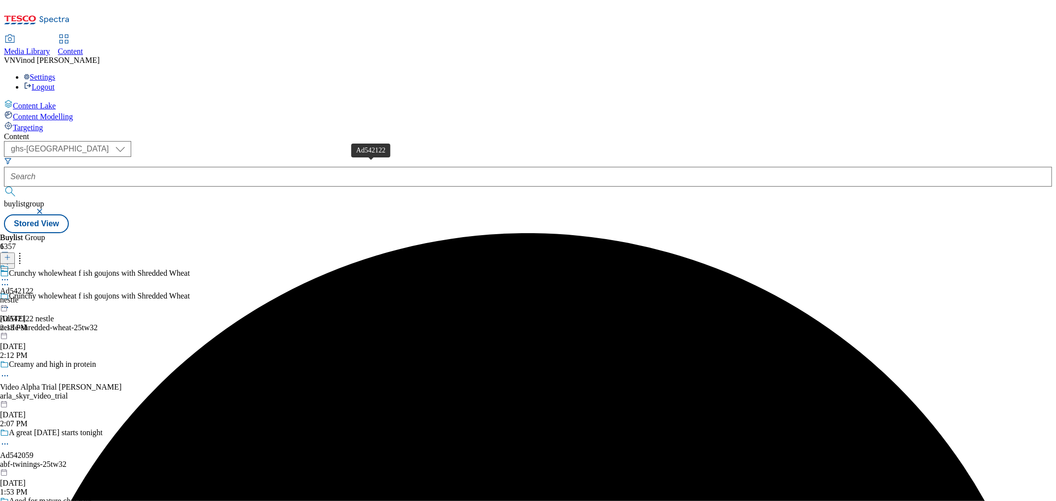
click at [34, 287] on div "Ad542122" at bounding box center [17, 291] width 34 height 9
click at [11, 254] on icon at bounding box center [7, 257] width 7 height 7
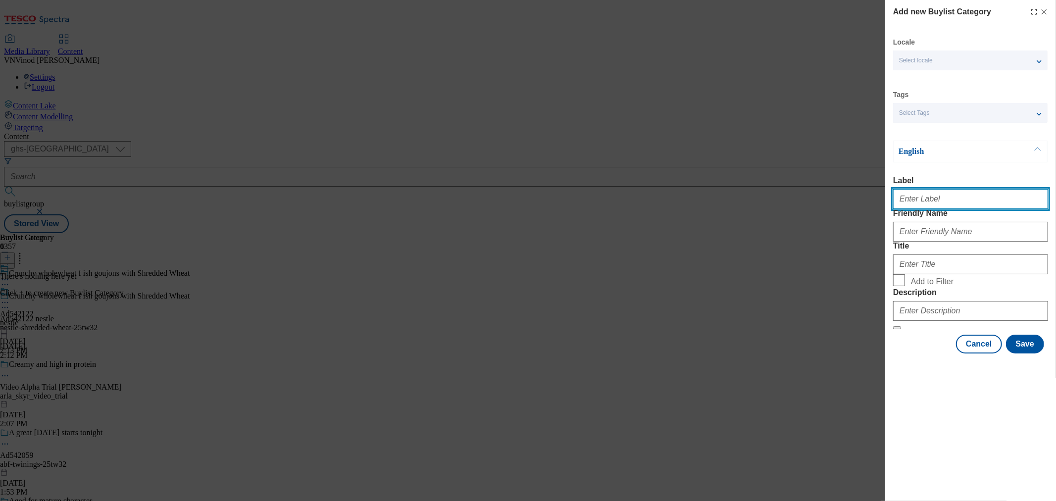
click at [923, 197] on input "Label" at bounding box center [970, 199] width 155 height 20
paste input "542122"
type input "Ad542122"
drag, startPoint x: 756, startPoint y: 46, endPoint x: 925, endPoint y: 119, distance: 184.0
click at [756, 46] on div "Add new Buylist Category Locale Select locale English Welsh Tags Select Tags fn…" at bounding box center [528, 250] width 1056 height 501
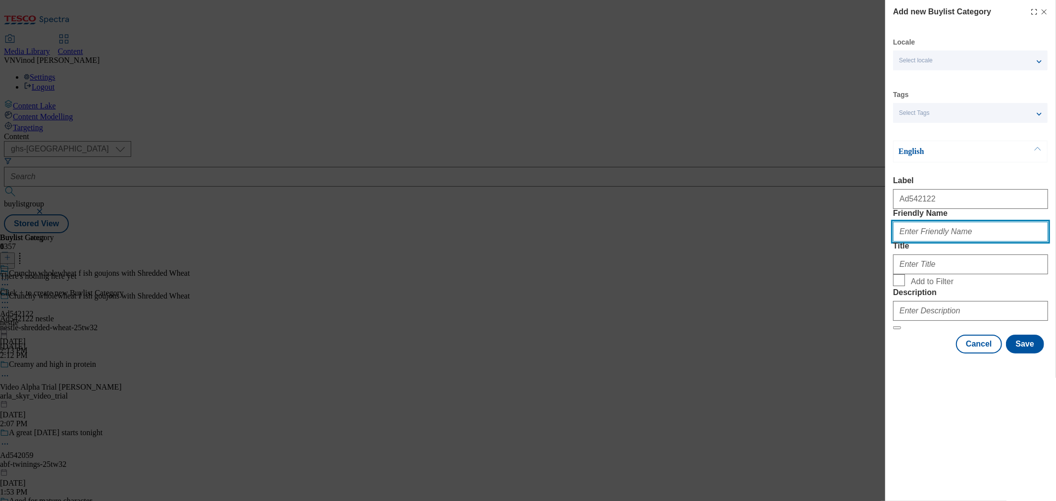
click at [933, 242] on input "Friendly Name" at bounding box center [970, 232] width 155 height 20
paste input "nestle-shredded-wheat"
type input "nestle-shredded-wheat"
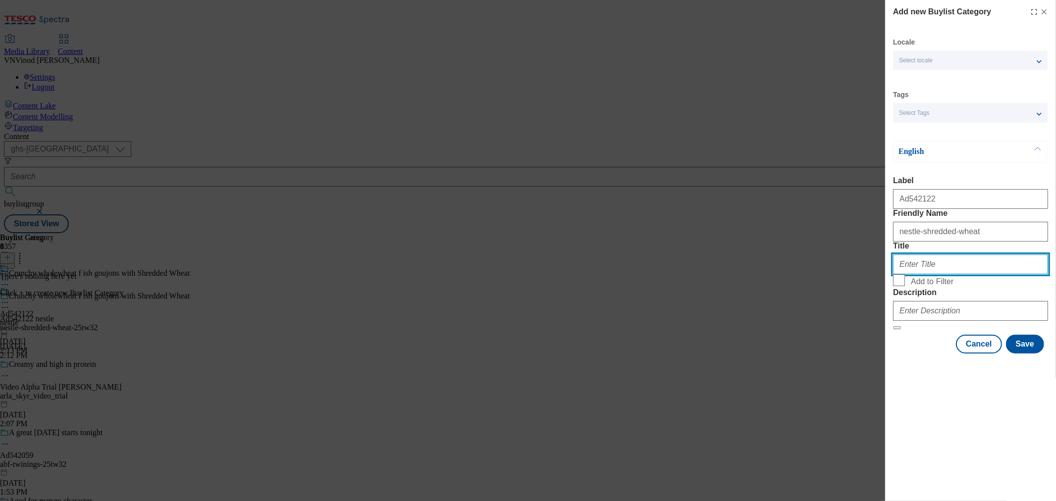
click at [939, 274] on input "Title" at bounding box center [970, 264] width 155 height 20
paste input "Nestle"
type input "Nestle"
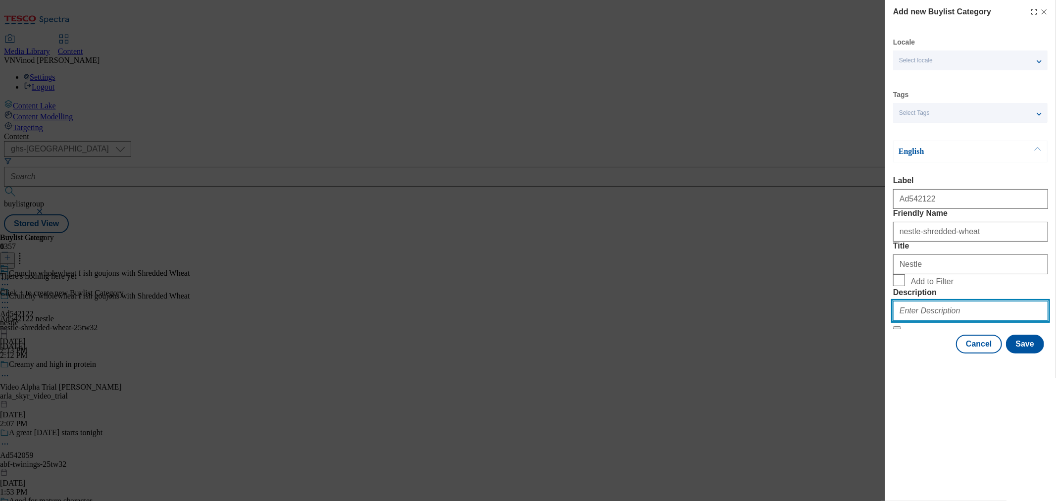
click at [948, 321] on input "Description" at bounding box center [970, 311] width 155 height 20
click at [1028, 353] on button "Save" at bounding box center [1025, 344] width 38 height 19
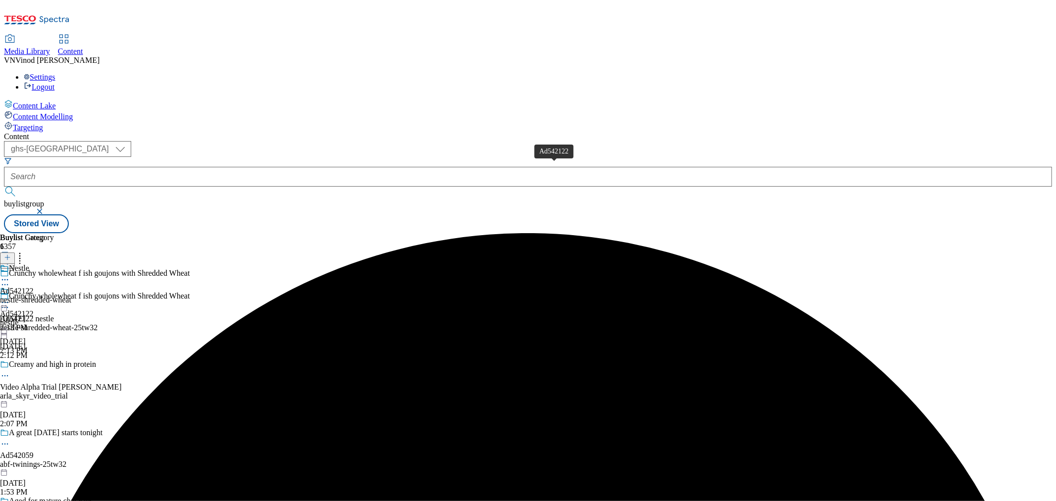
click at [34, 287] on div "Ad542122" at bounding box center [17, 291] width 34 height 9
click at [15, 252] on button at bounding box center [7, 257] width 15 height 11
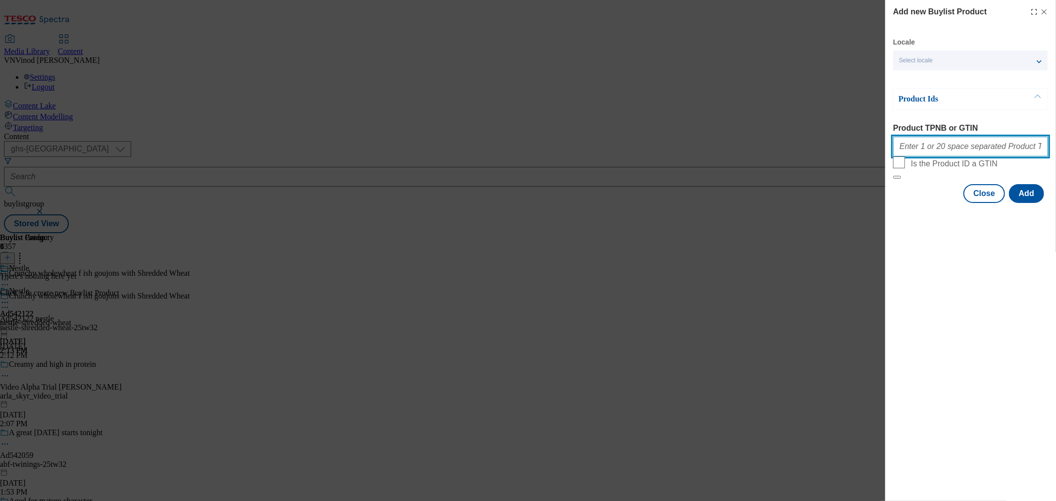
click at [951, 154] on input "Product TPNB or GTIN" at bounding box center [970, 147] width 155 height 20
paste input "61708303 88901842"
type input "61708303 88901842"
click at [1025, 203] on button "Add" at bounding box center [1026, 193] width 35 height 19
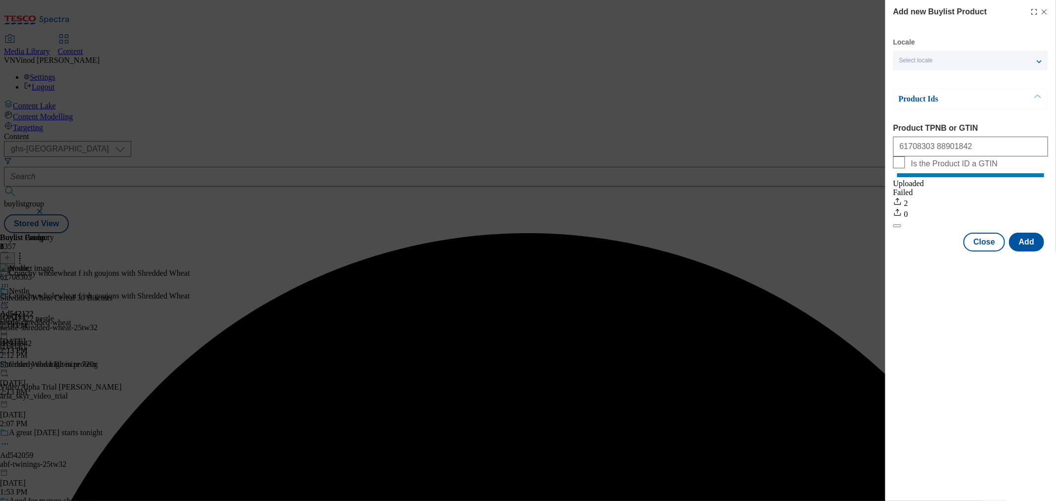
click at [1042, 233] on div "Success - Job created 5ca321bf-6d65-4aae-8d35-c65b5e5af384 successfully" at bounding box center [528, 233] width 1048 height 0
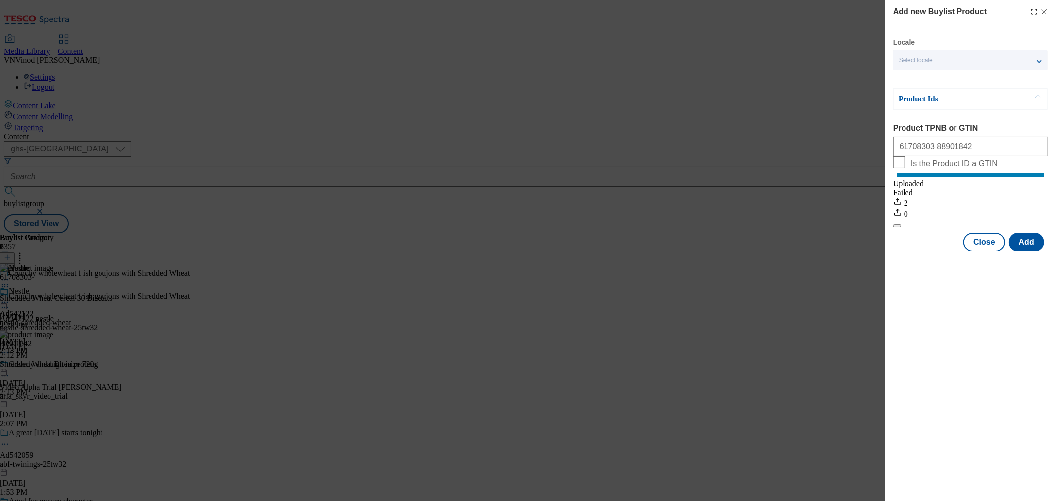
click at [1045, 11] on icon "Modal" at bounding box center [1044, 12] width 8 height 8
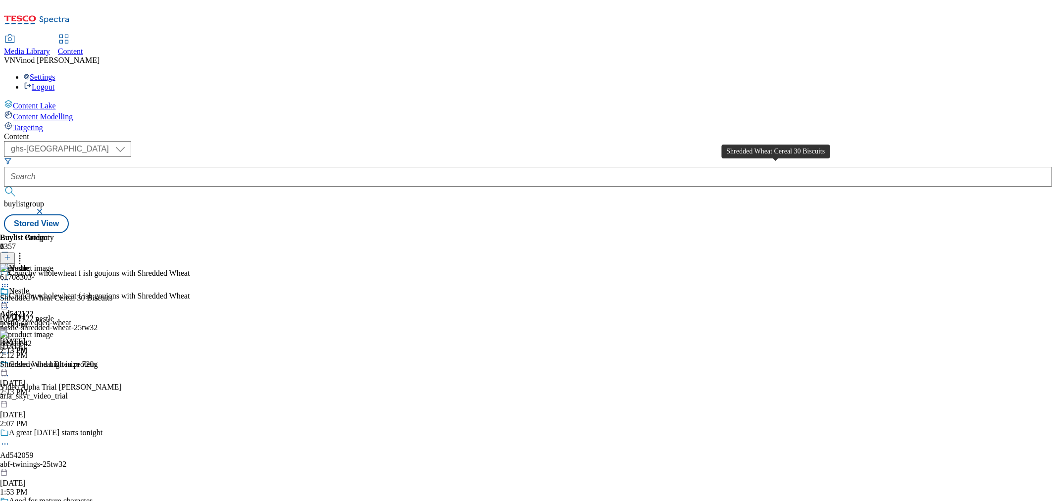
click at [112, 294] on div "Shredded Wheat Cereal 30 Biscuits" at bounding box center [56, 298] width 112 height 9
copy div "Shredded Wheat Cereal 30 Biscuits"
click at [190, 302] on div at bounding box center [95, 308] width 190 height 12
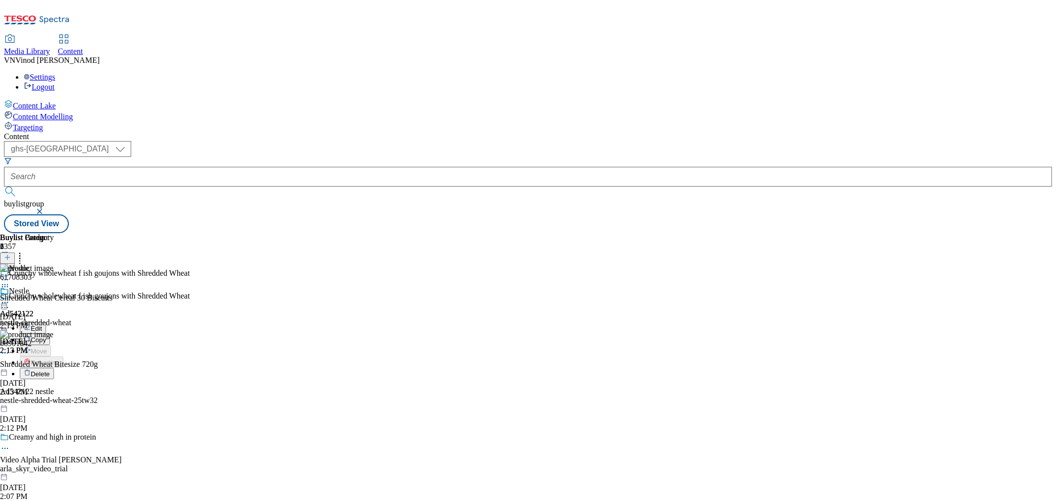
click at [46, 322] on button "Edit" at bounding box center [33, 327] width 26 height 11
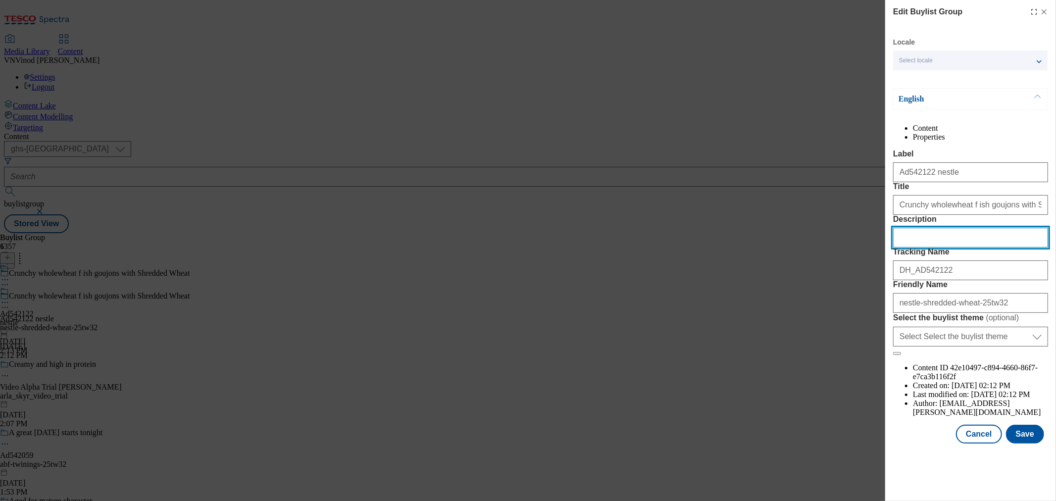
click at [945, 247] on input "Description" at bounding box center [970, 238] width 155 height 20
paste input "Shredded Wheat Cereal 30 Biscuits"
type input "Shredded Wheat Cereal 30 Biscuits"
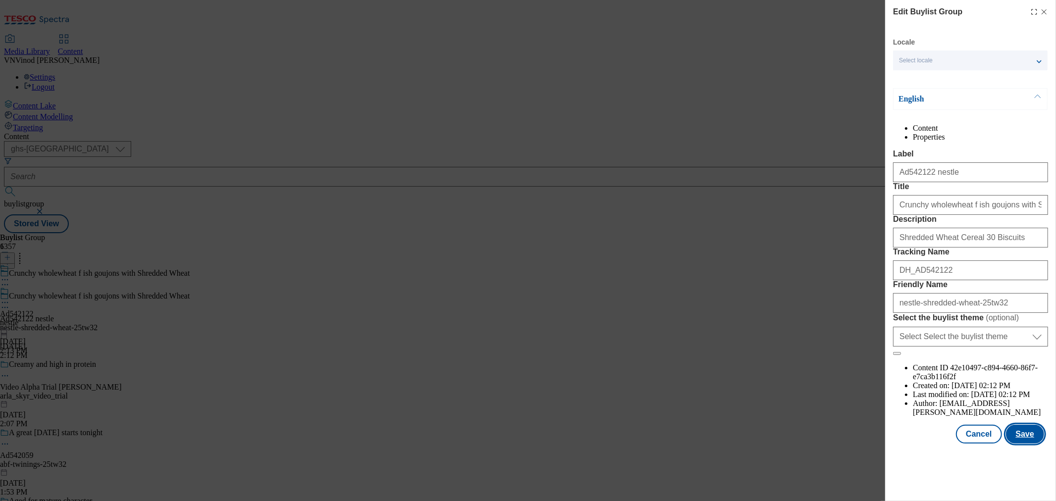
click at [1018, 444] on button "Save" at bounding box center [1025, 434] width 38 height 19
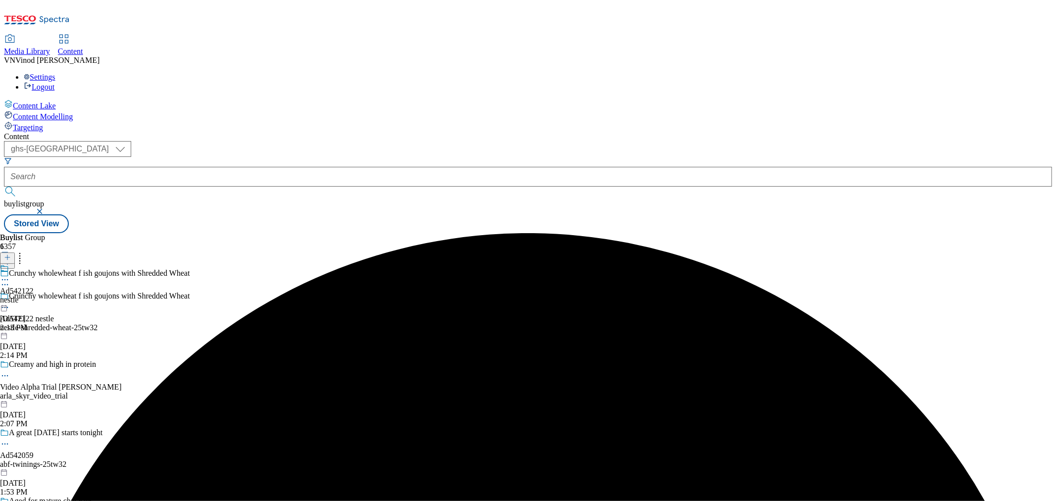
click at [10, 275] on icon at bounding box center [5, 280] width 10 height 10
click at [46, 295] on button "Edit" at bounding box center [33, 300] width 26 height 11
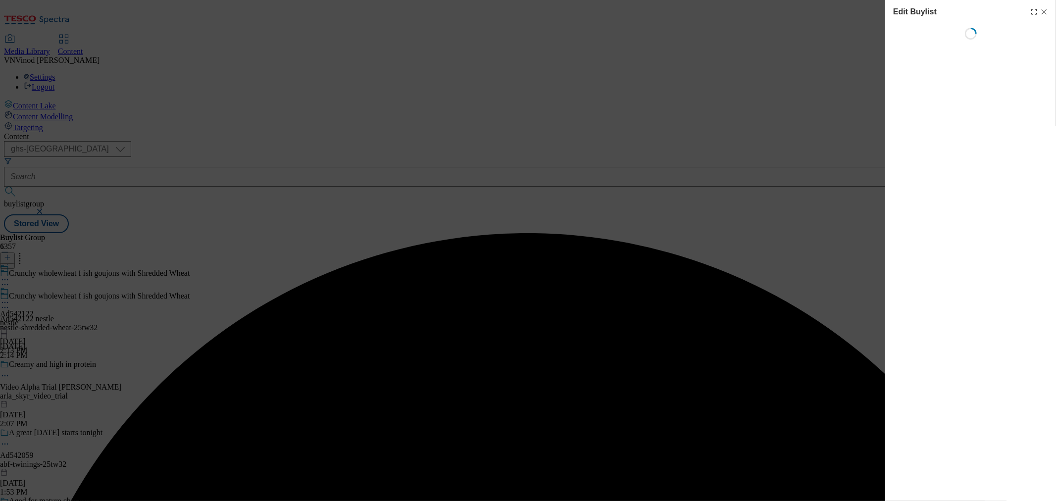
select select "tactical"
select select "supplier funded short term 1-3 weeks"
select select "dunnhumby"
select select "Banner"
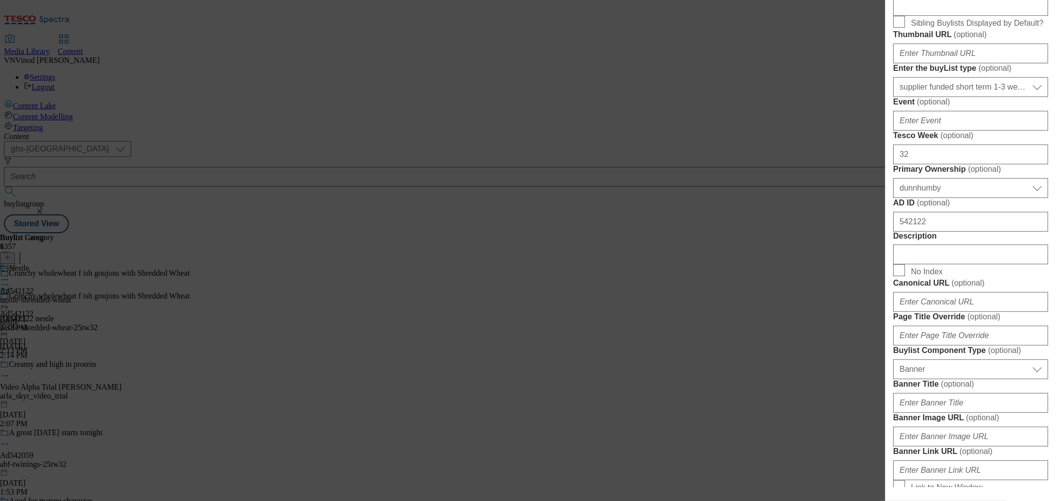
scroll to position [495, 0]
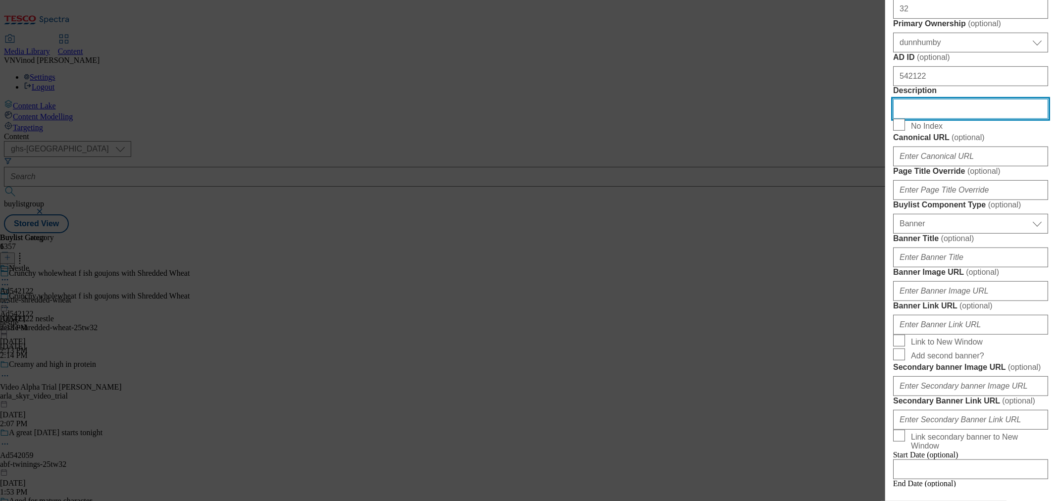
click at [945, 119] on input "Description" at bounding box center [970, 109] width 155 height 20
paste input "Shredded Wheat Cereal 30 Biscuits"
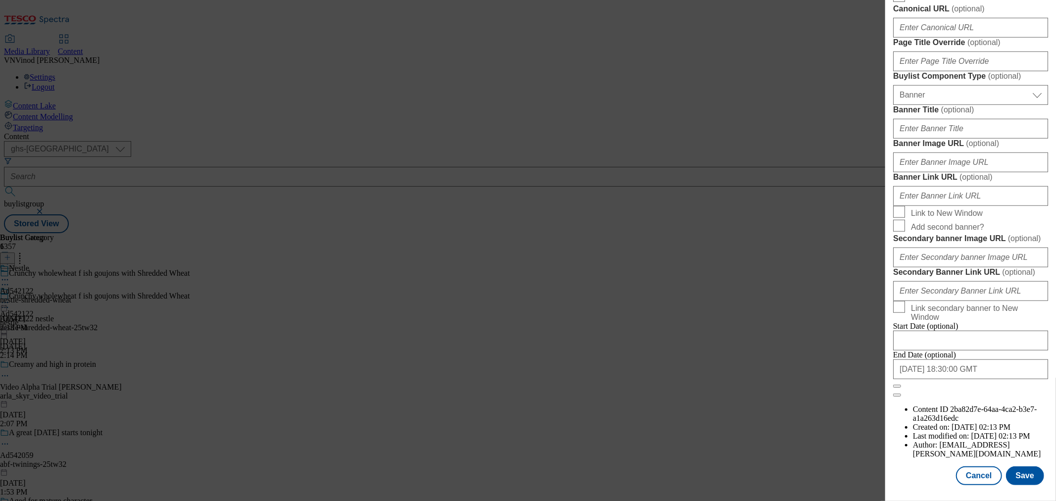
scroll to position [998, 0]
type input "Shredded Wheat Cereal 30 Biscuits"
click at [1016, 469] on button "Save" at bounding box center [1025, 475] width 38 height 19
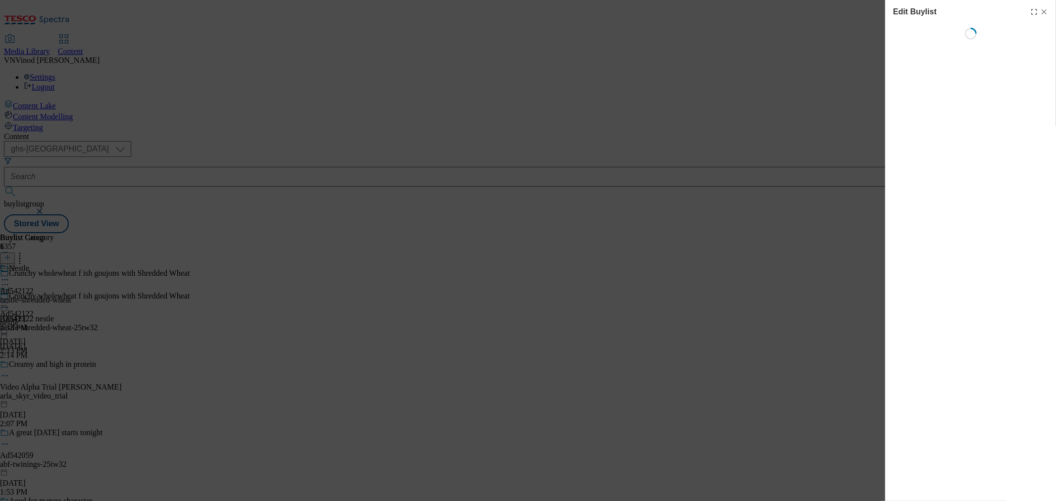
select select "tactical"
select select "supplier funded short term 1-3 weeks"
select select "dunnhumby"
select select "Banner"
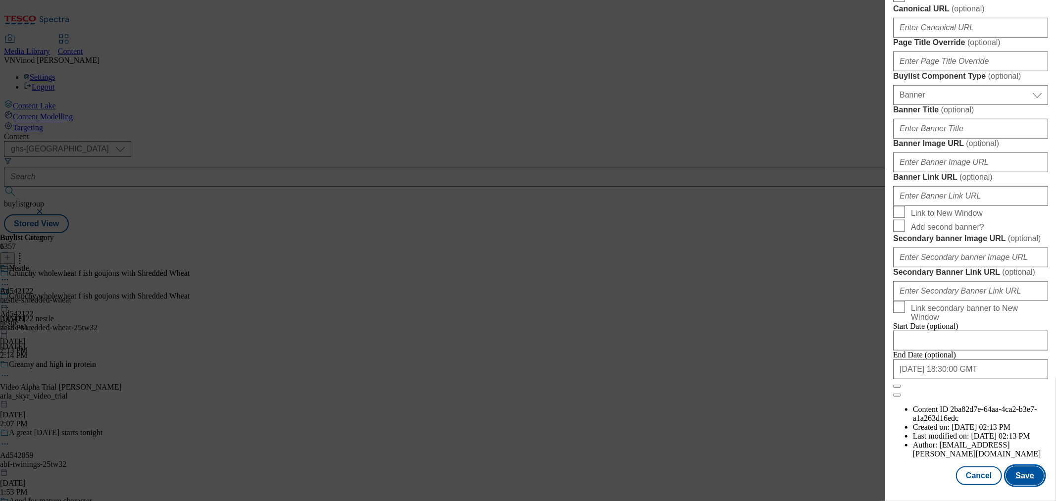
click at [1016, 466] on button "Save" at bounding box center [1025, 475] width 38 height 19
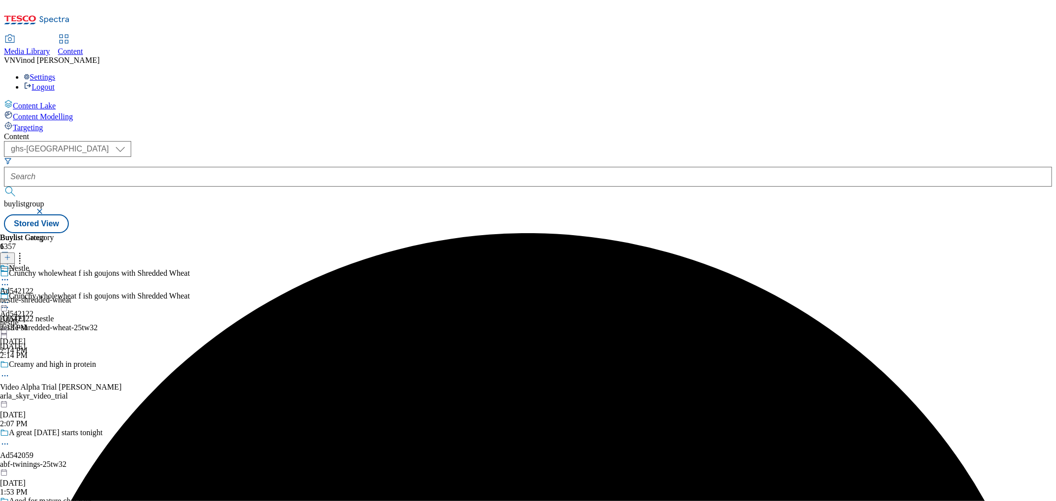
click at [10, 275] on icon at bounding box center [5, 280] width 10 height 10
click at [46, 295] on button "Edit" at bounding box center [33, 300] width 26 height 11
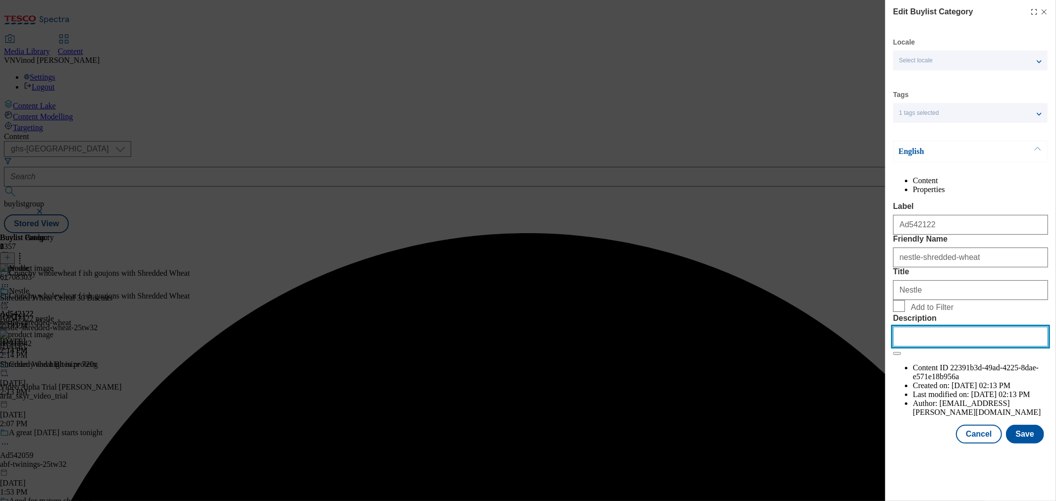
click at [946, 346] on input "Description" at bounding box center [970, 337] width 155 height 20
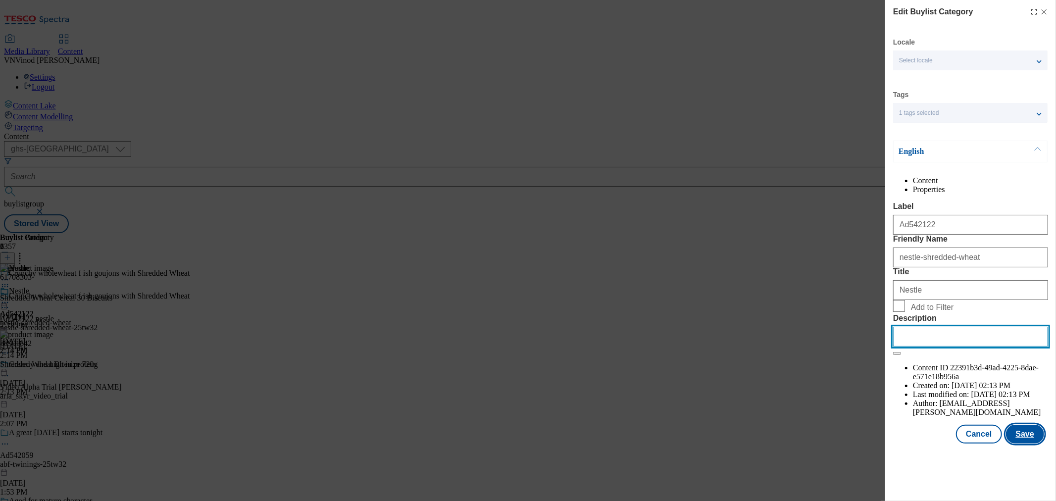
paste input "Shredded Wheat Cereal 30 Biscuits"
type input "Shredded Wheat Cereal 30 Biscuits"
click at [1026, 444] on button "Save" at bounding box center [1025, 434] width 38 height 19
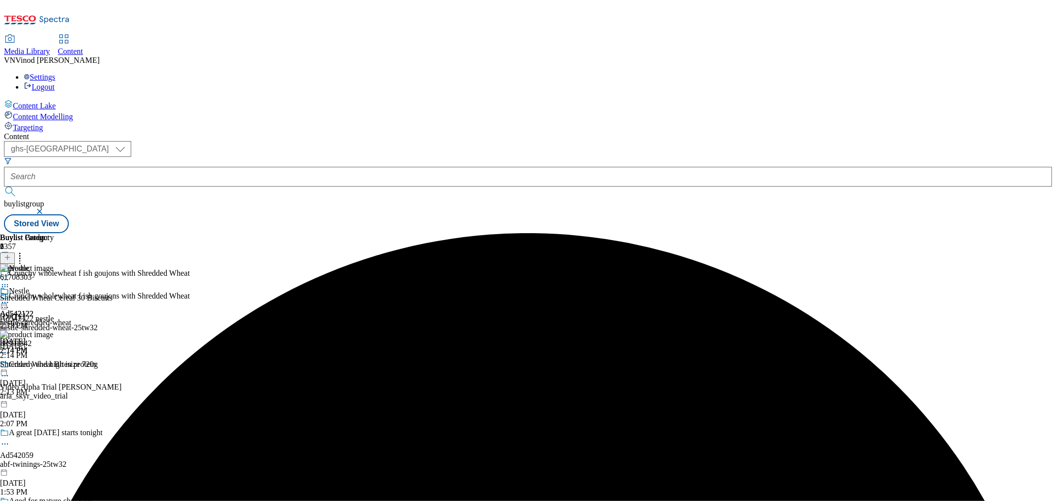
click at [10, 297] on icon at bounding box center [5, 302] width 10 height 10
click at [46, 317] on button "Edit" at bounding box center [33, 322] width 26 height 11
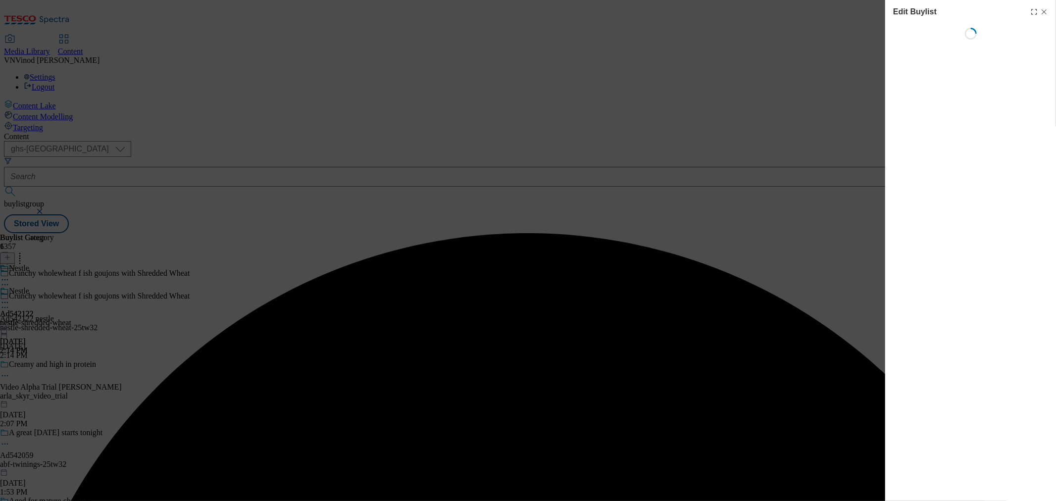
select select "tactical"
select select "supplier funded short term 1-3 weeks"
select select "dunnhumby"
select select "Banner"
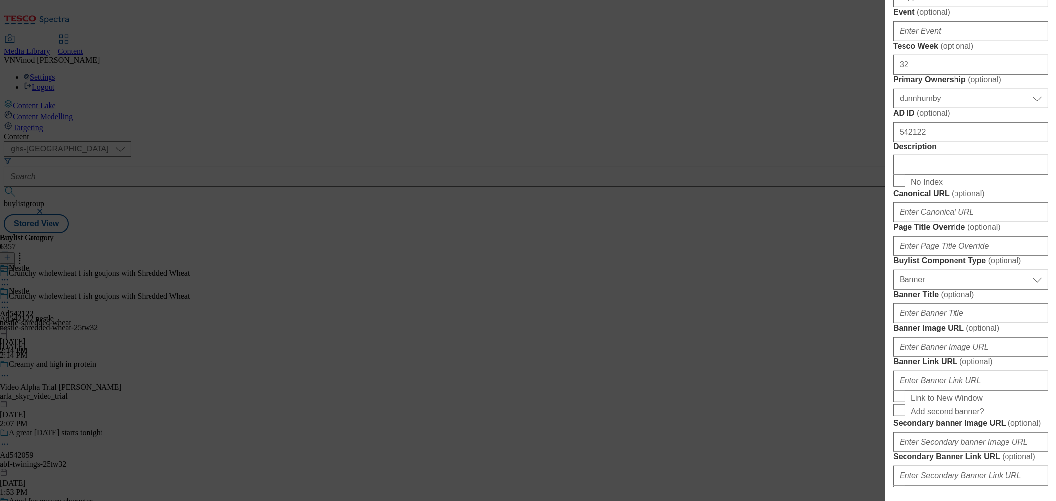
scroll to position [440, 0]
click at [987, 174] on input "Description" at bounding box center [970, 164] width 155 height 20
paste input "Shredded Wheat Cereal 30 Biscuits"
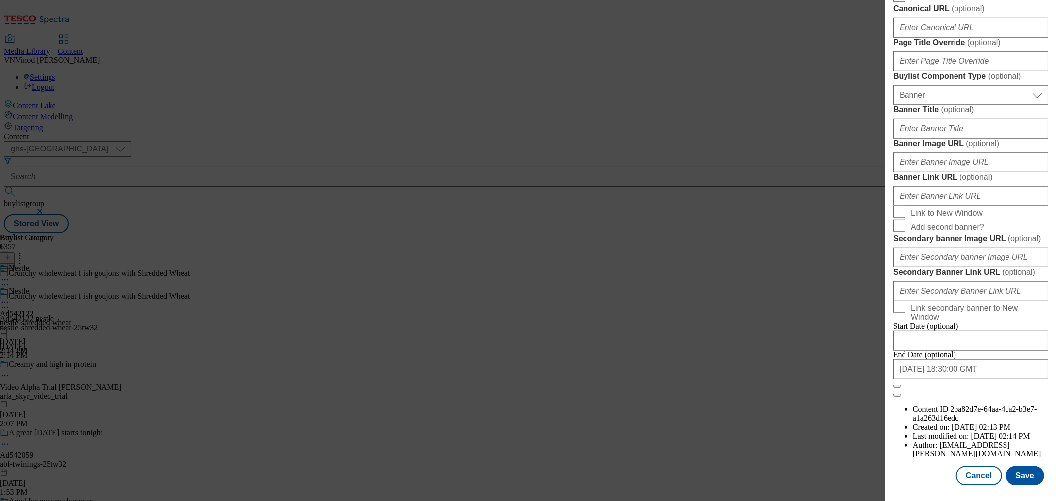
scroll to position [998, 0]
type input "Shredded Wheat Cereal 30 Biscuits"
click at [1017, 468] on button "Save" at bounding box center [1025, 475] width 38 height 19
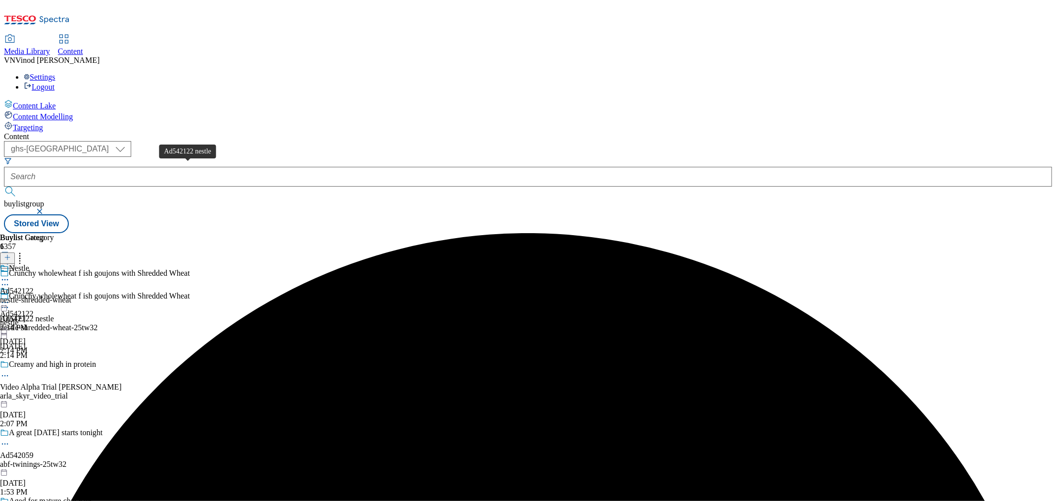
click at [54, 314] on div "Ad542122 nestle" at bounding box center [27, 318] width 54 height 9
